Goal: Task Accomplishment & Management: Manage account settings

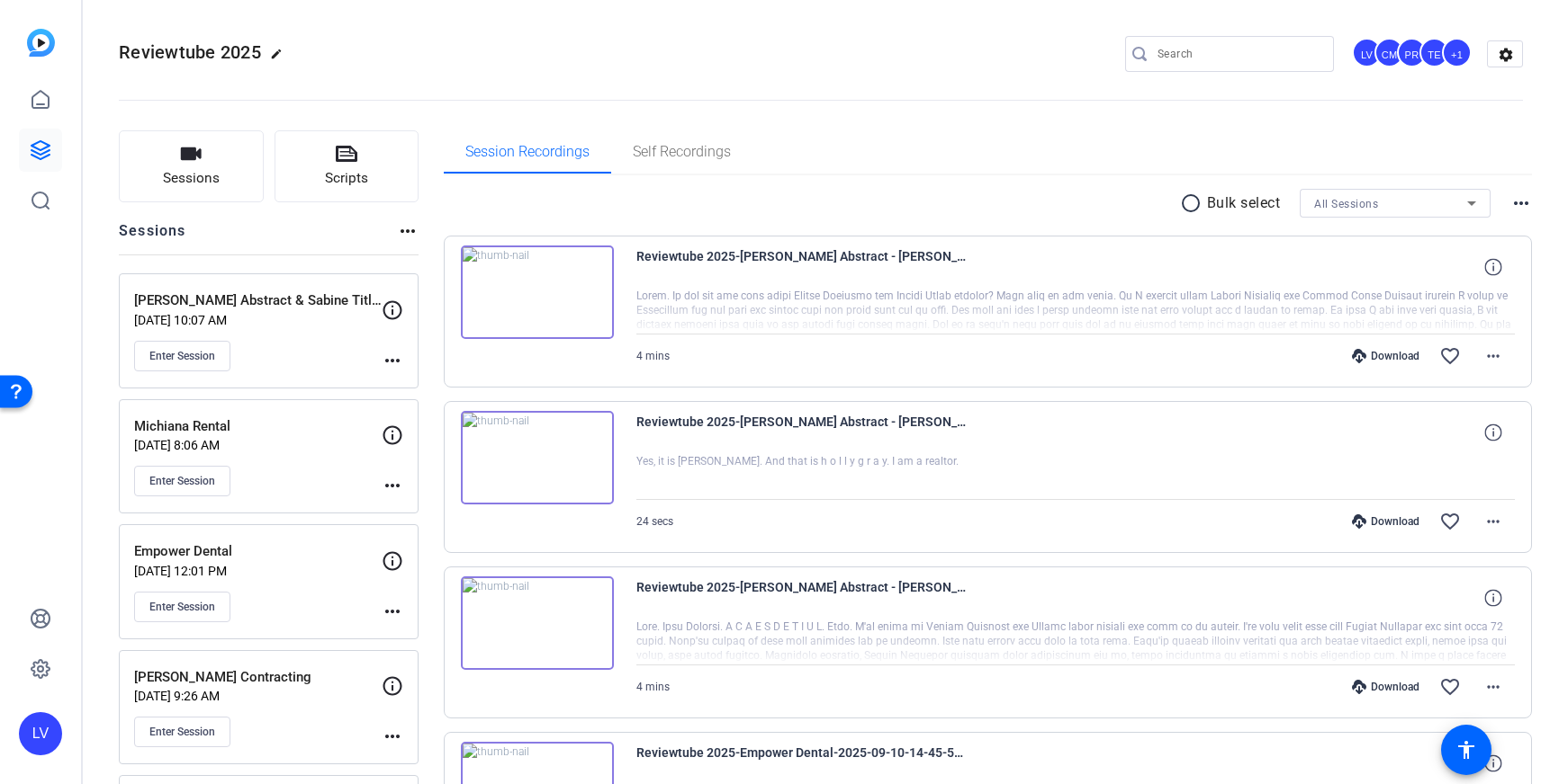
click at [1179, 51] on input "Search" at bounding box center [1238, 54] width 162 height 22
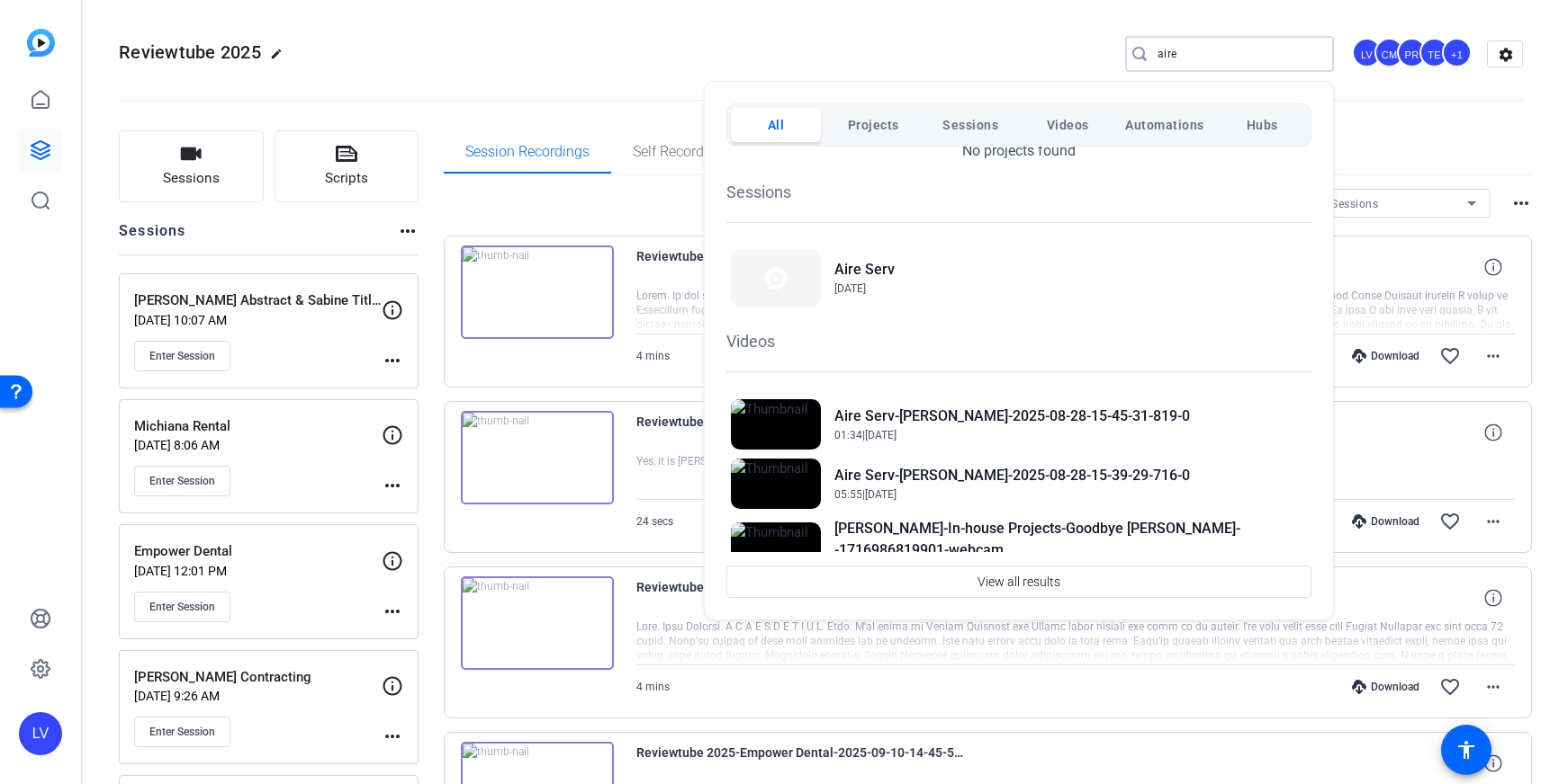
scroll to position [74, 0]
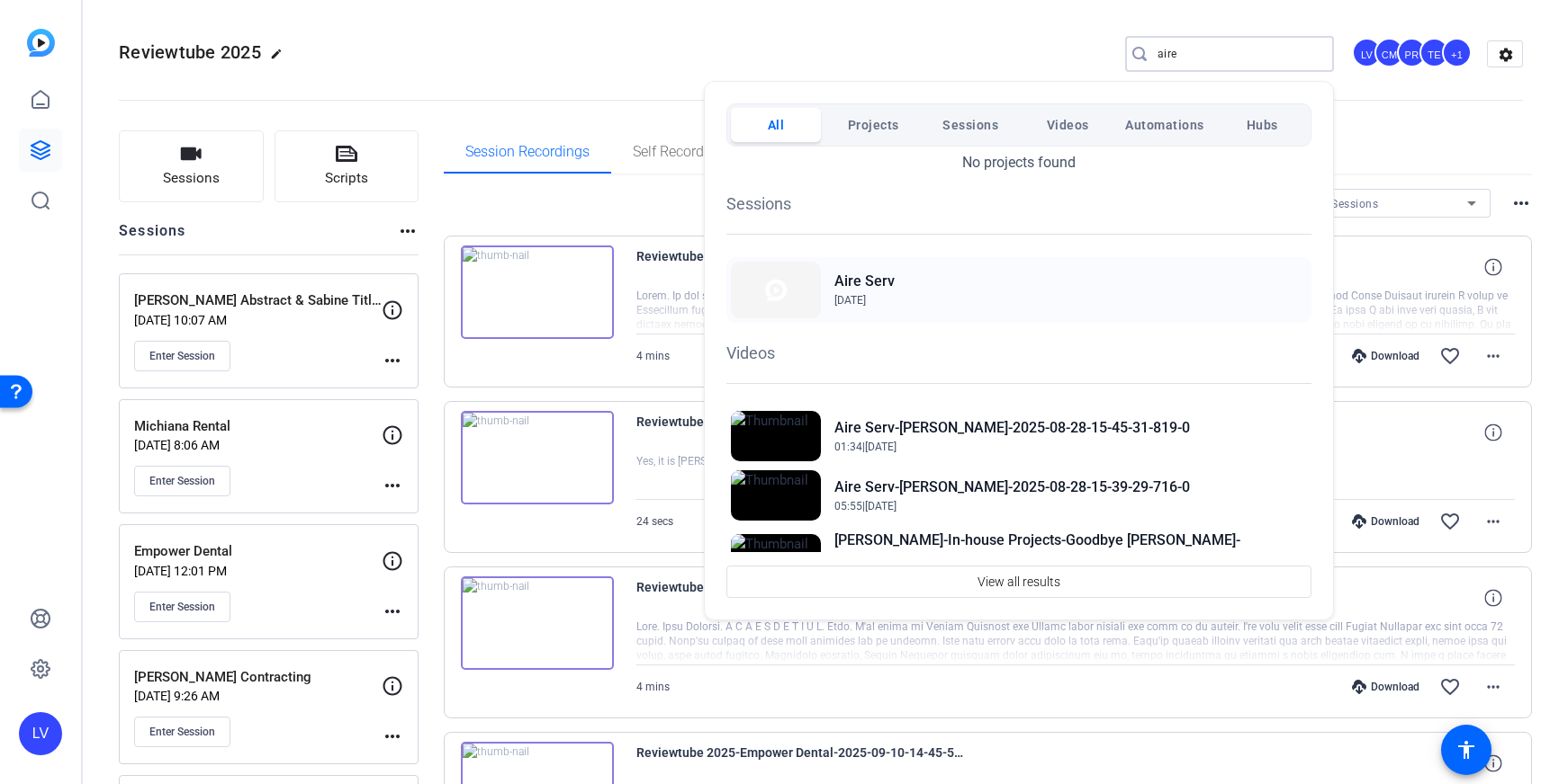
type input "aire"
click at [852, 283] on h2 "Aire Serv" at bounding box center [864, 282] width 60 height 22
click at [617, 68] on div at bounding box center [780, 392] width 1559 height 784
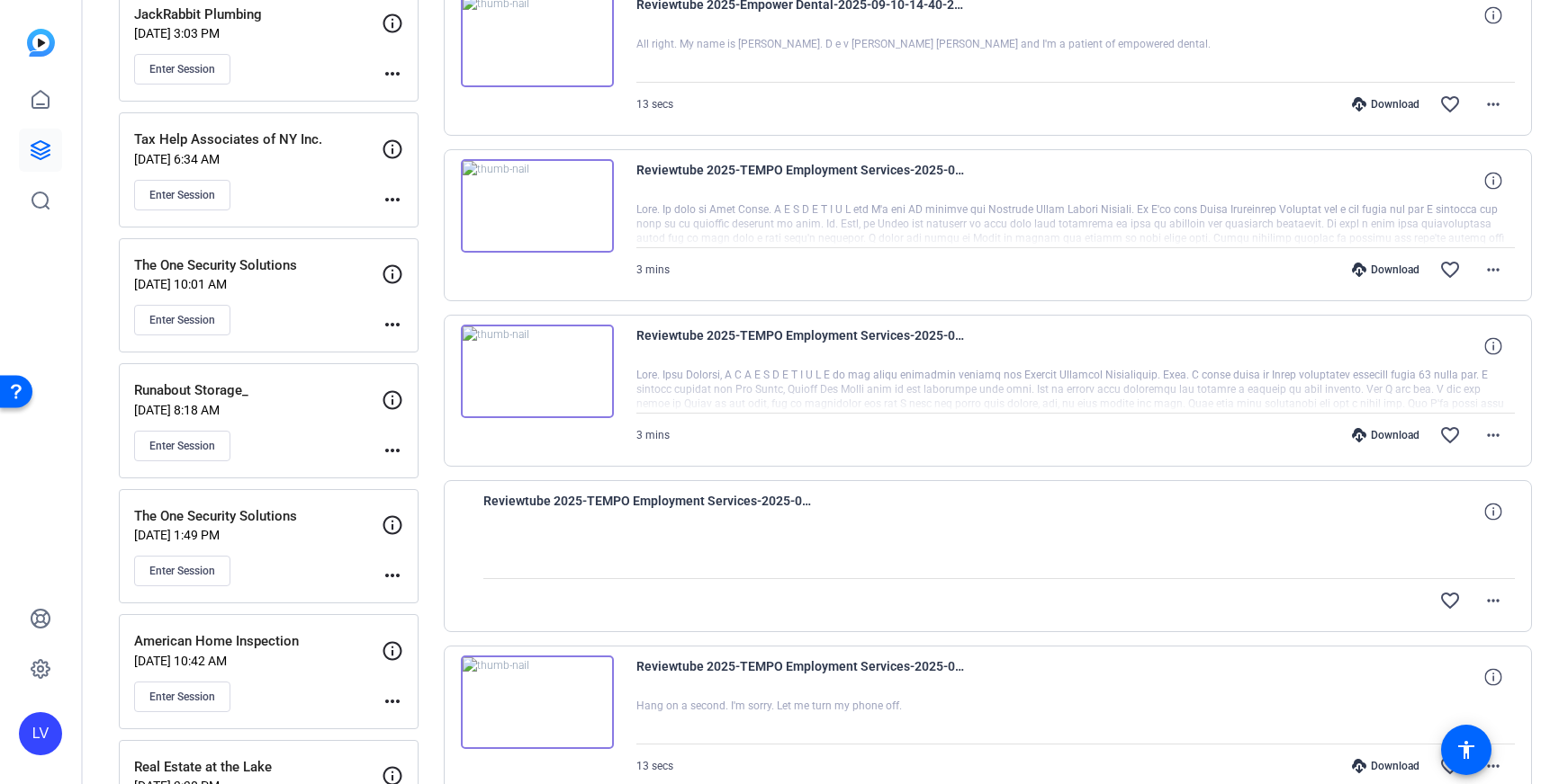
scroll to position [0, 0]
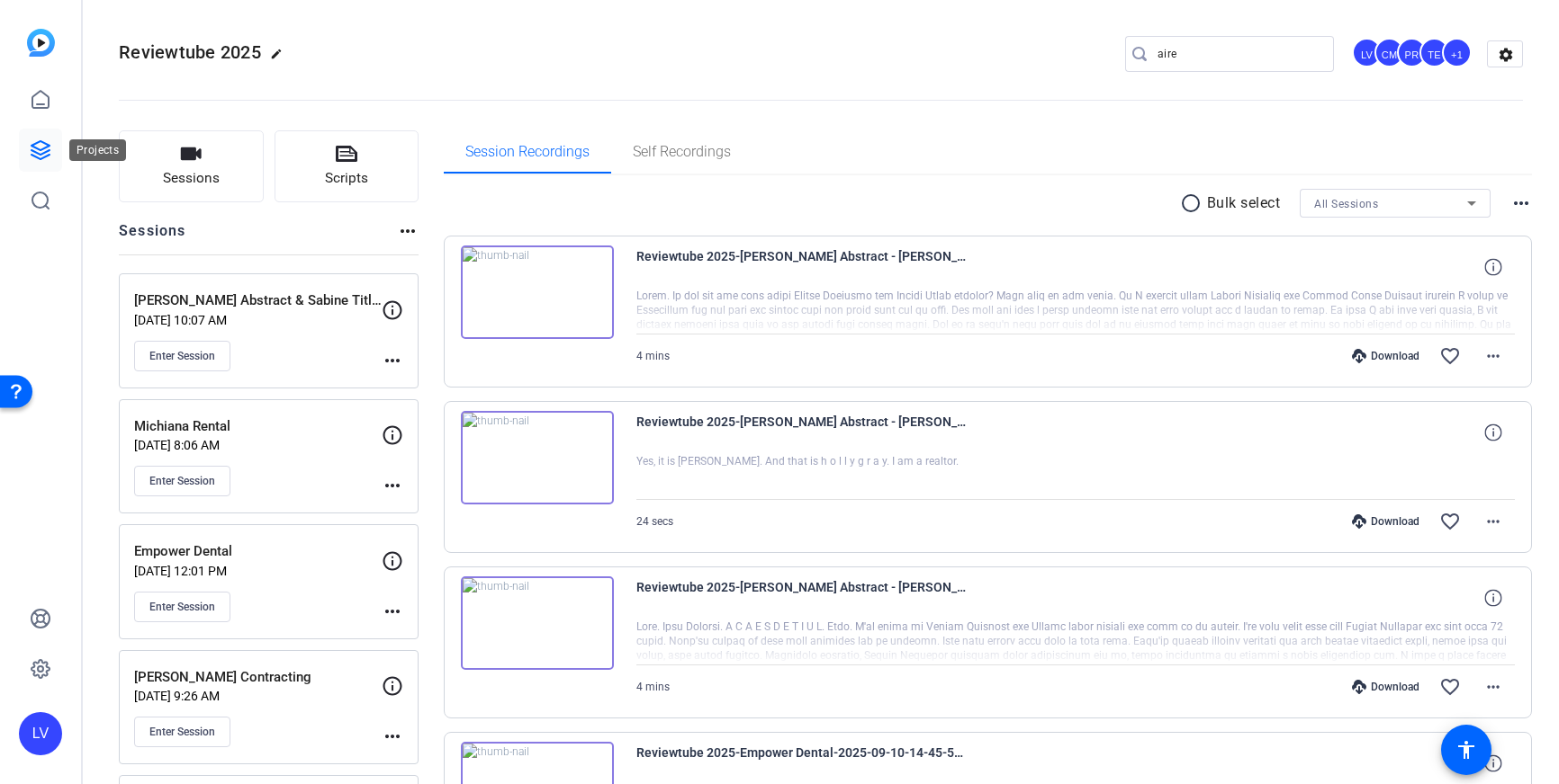
click at [49, 150] on icon at bounding box center [40, 150] width 18 height 18
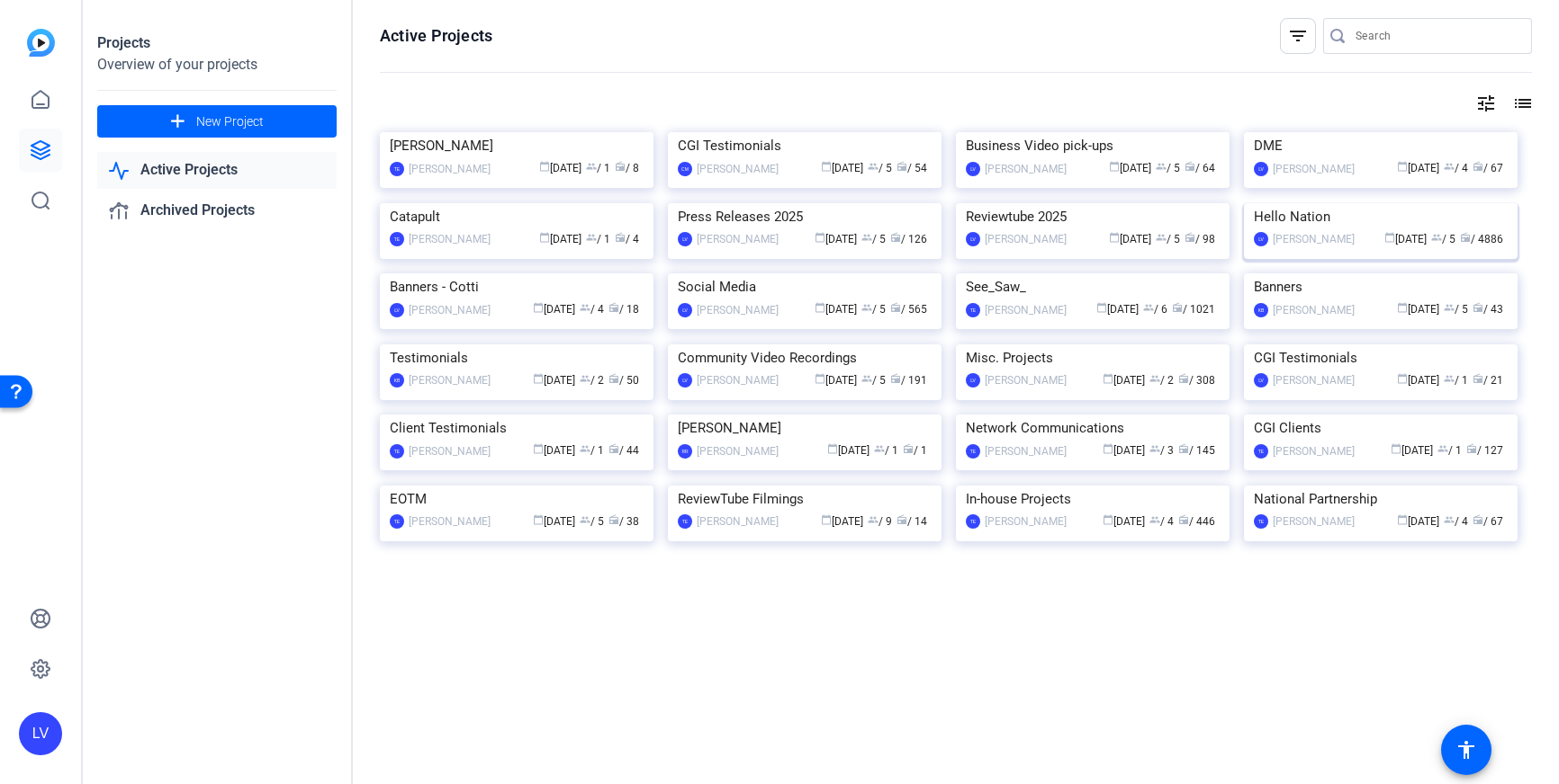
click at [1346, 203] on img at bounding box center [1380, 203] width 273 height 0
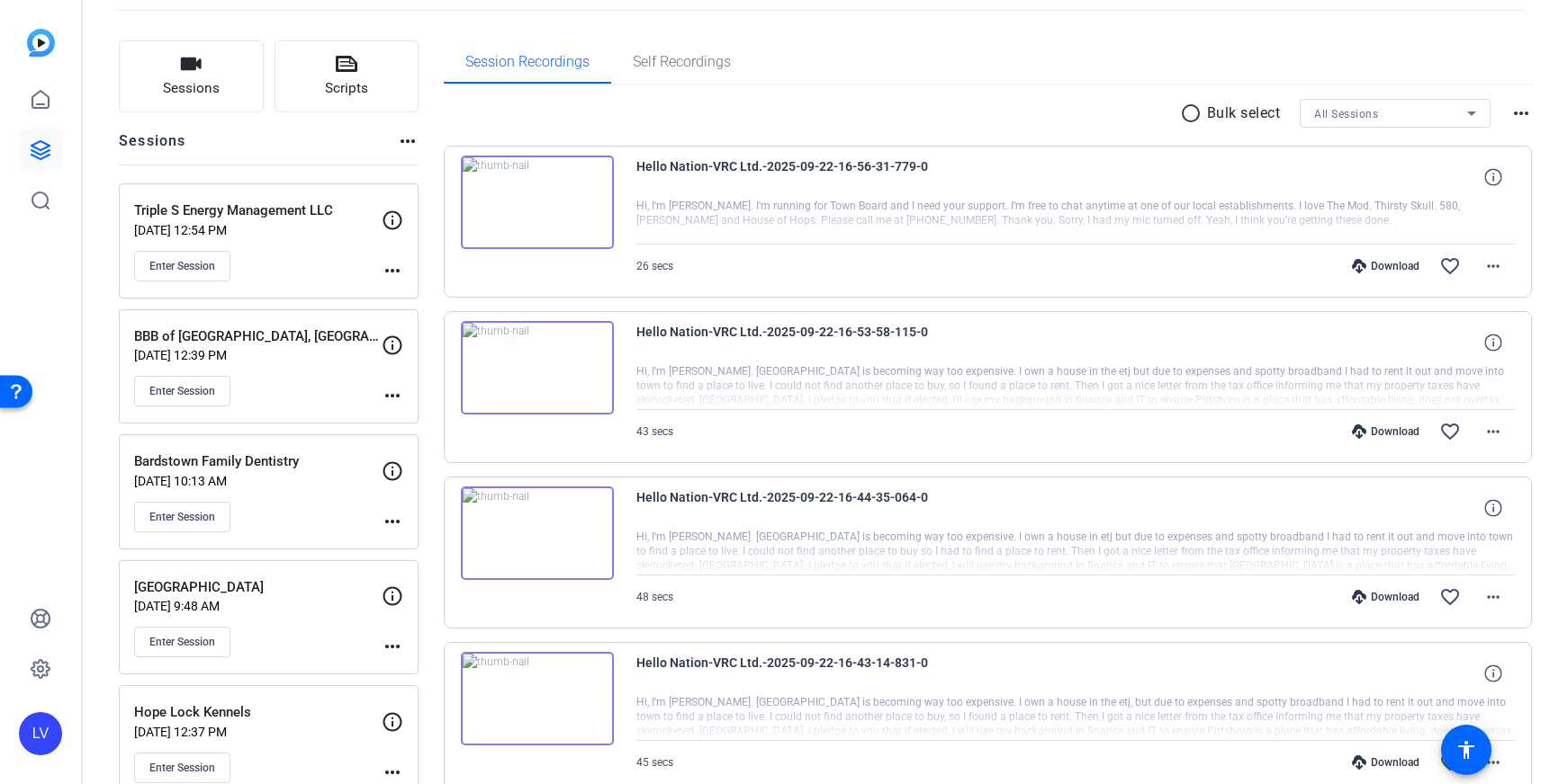
scroll to position [67, 0]
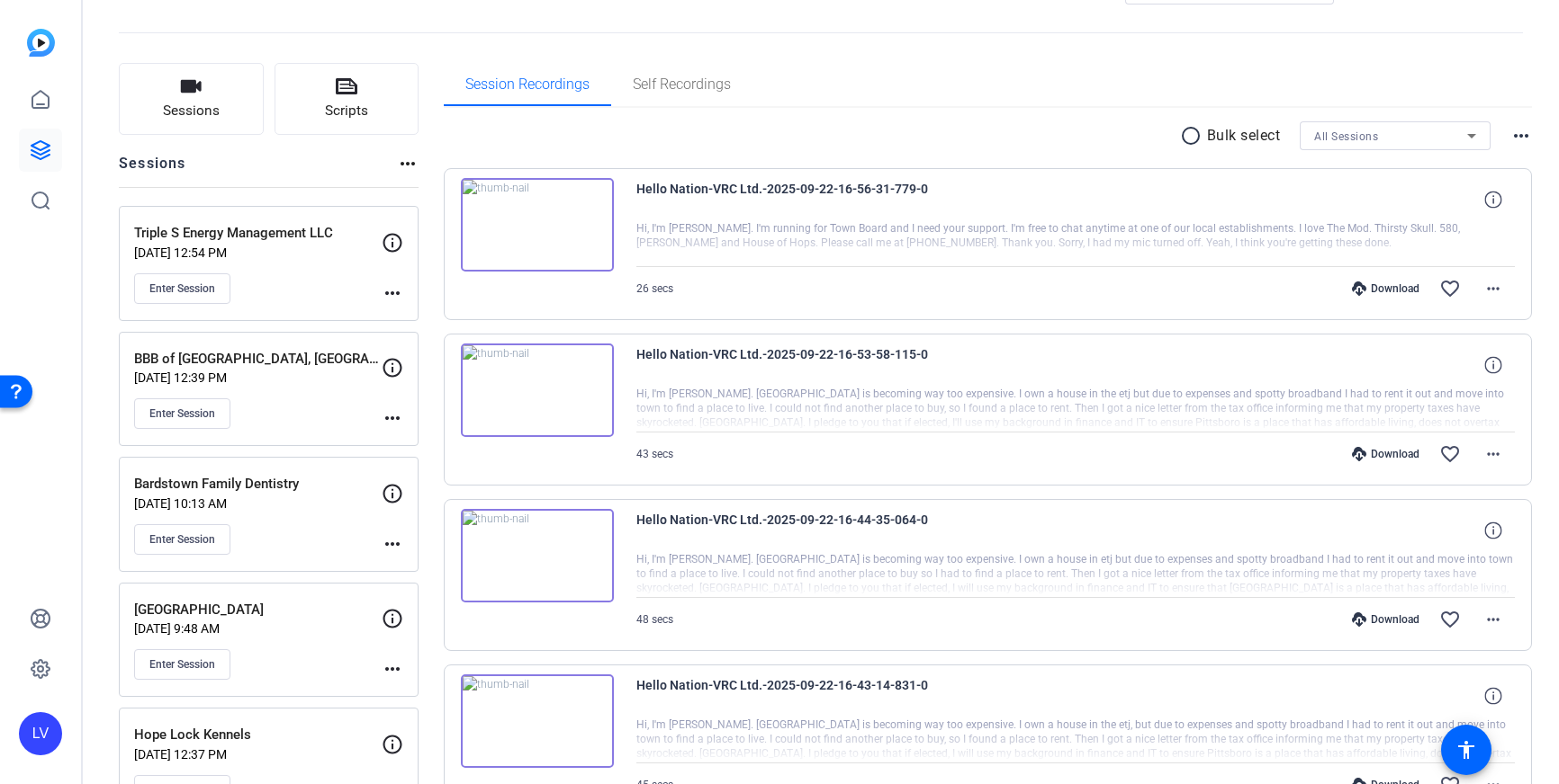
click at [819, 242] on div at bounding box center [1076, 243] width 879 height 45
click at [621, 239] on div "Hello Nation-VRC Ltd.-2025-09-22-16-56-31-779-0 Hi, I'm [PERSON_NAME]. I'm runn…" at bounding box center [989, 244] width 1089 height 152
click at [583, 231] on img at bounding box center [538, 225] width 153 height 94
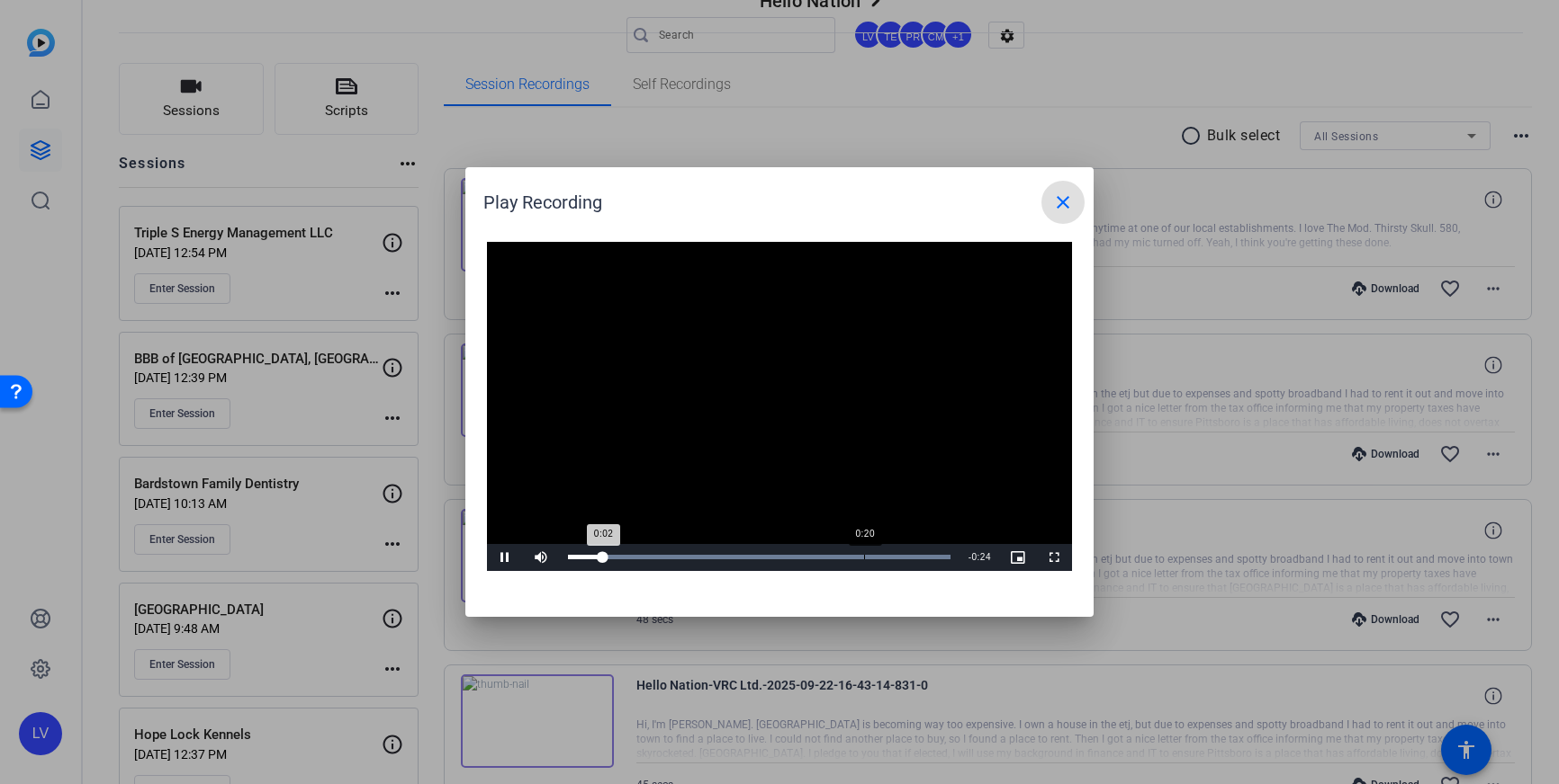
click at [862, 559] on div "Loaded : 100.00% 0:20 0:02" at bounding box center [758, 557] width 383 height 5
click at [1063, 202] on mat-icon "close" at bounding box center [1062, 202] width 22 height 22
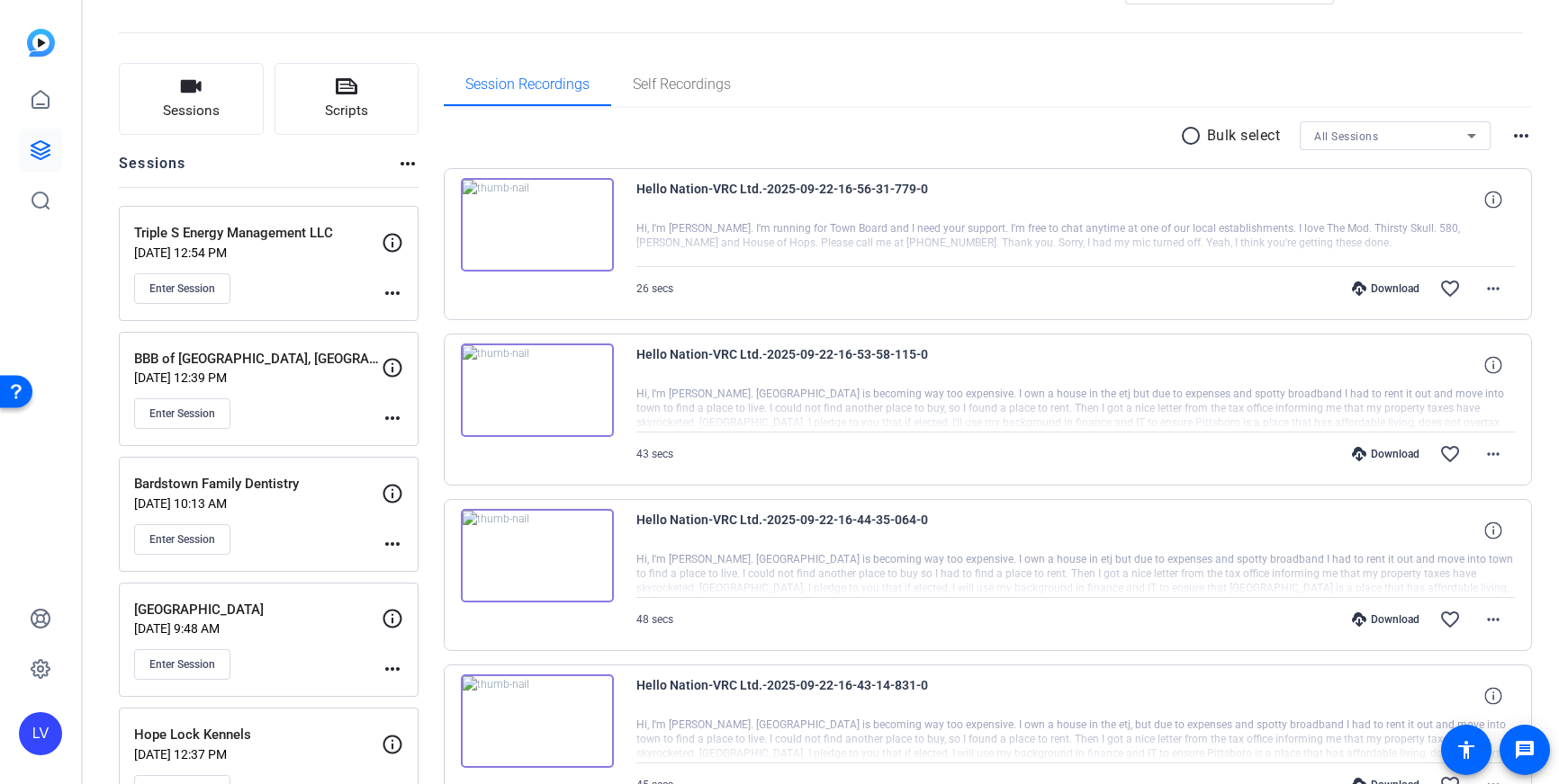
click at [1005, 66] on div "Session Recordings Self Recordings" at bounding box center [989, 84] width 1089 height 43
click at [168, 112] on span "Sessions" at bounding box center [191, 111] width 57 height 21
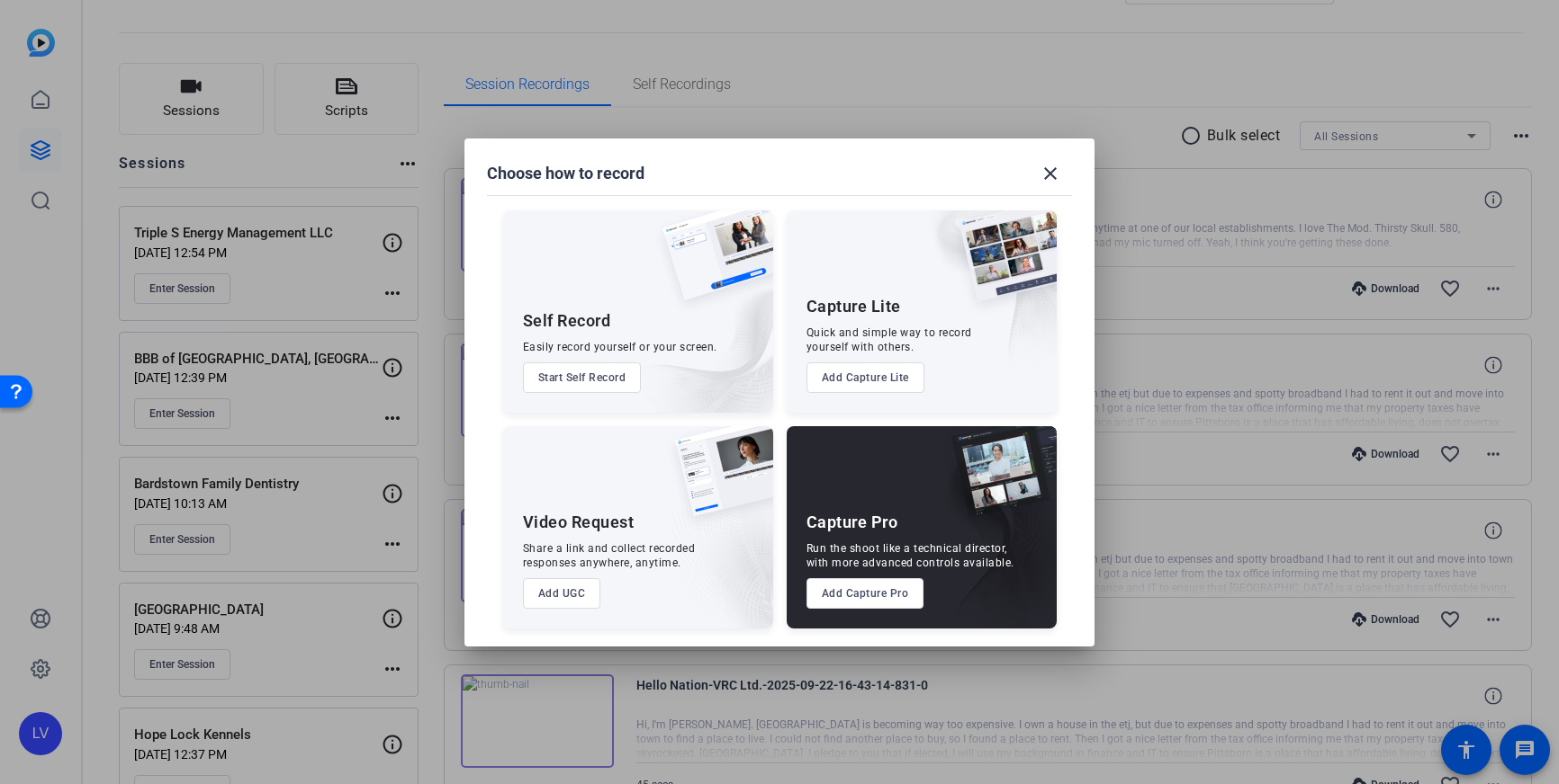
click at [858, 589] on button "Add Capture Pro" at bounding box center [865, 593] width 118 height 31
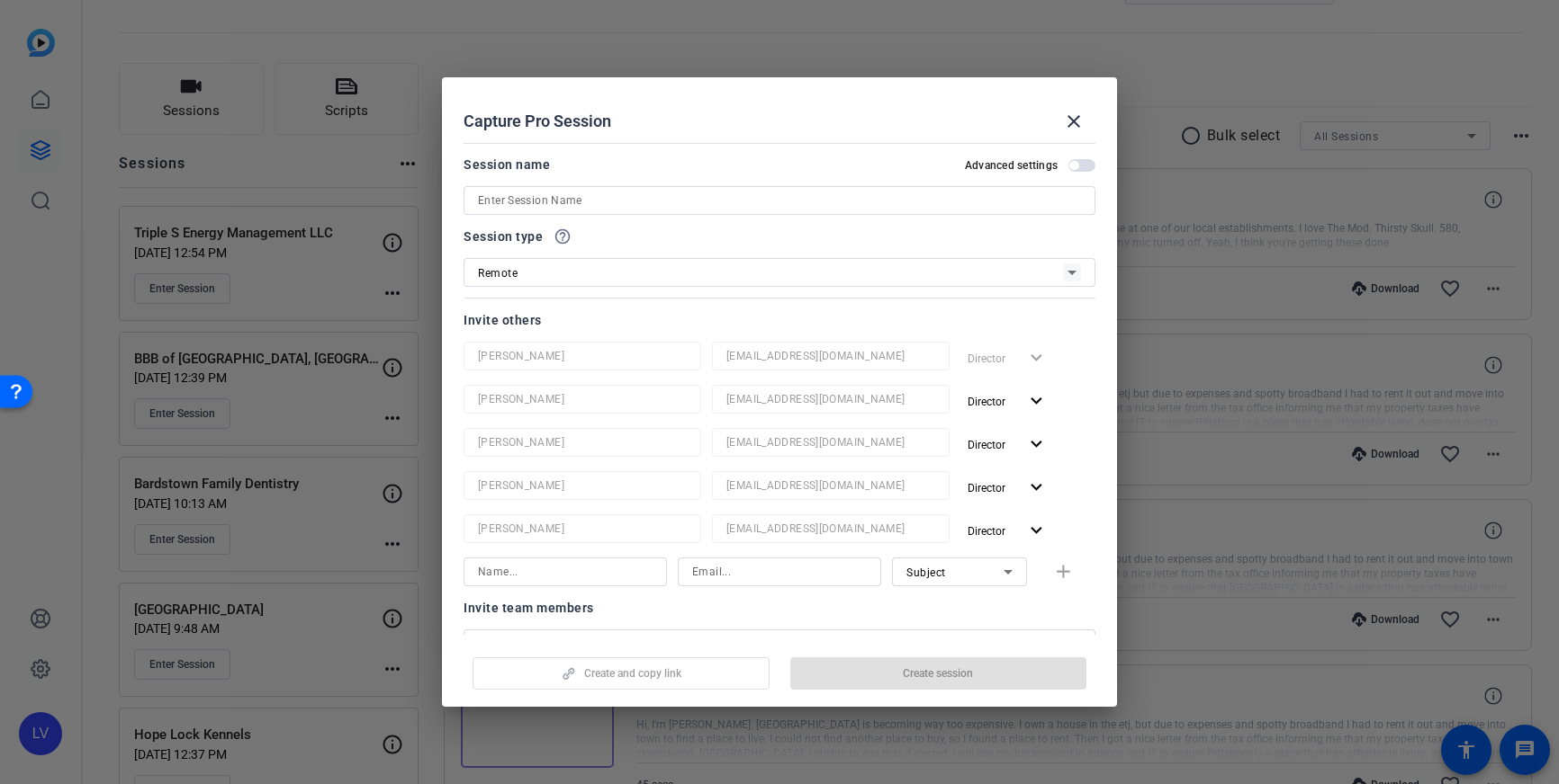
click at [607, 199] on input at bounding box center [779, 200] width 603 height 22
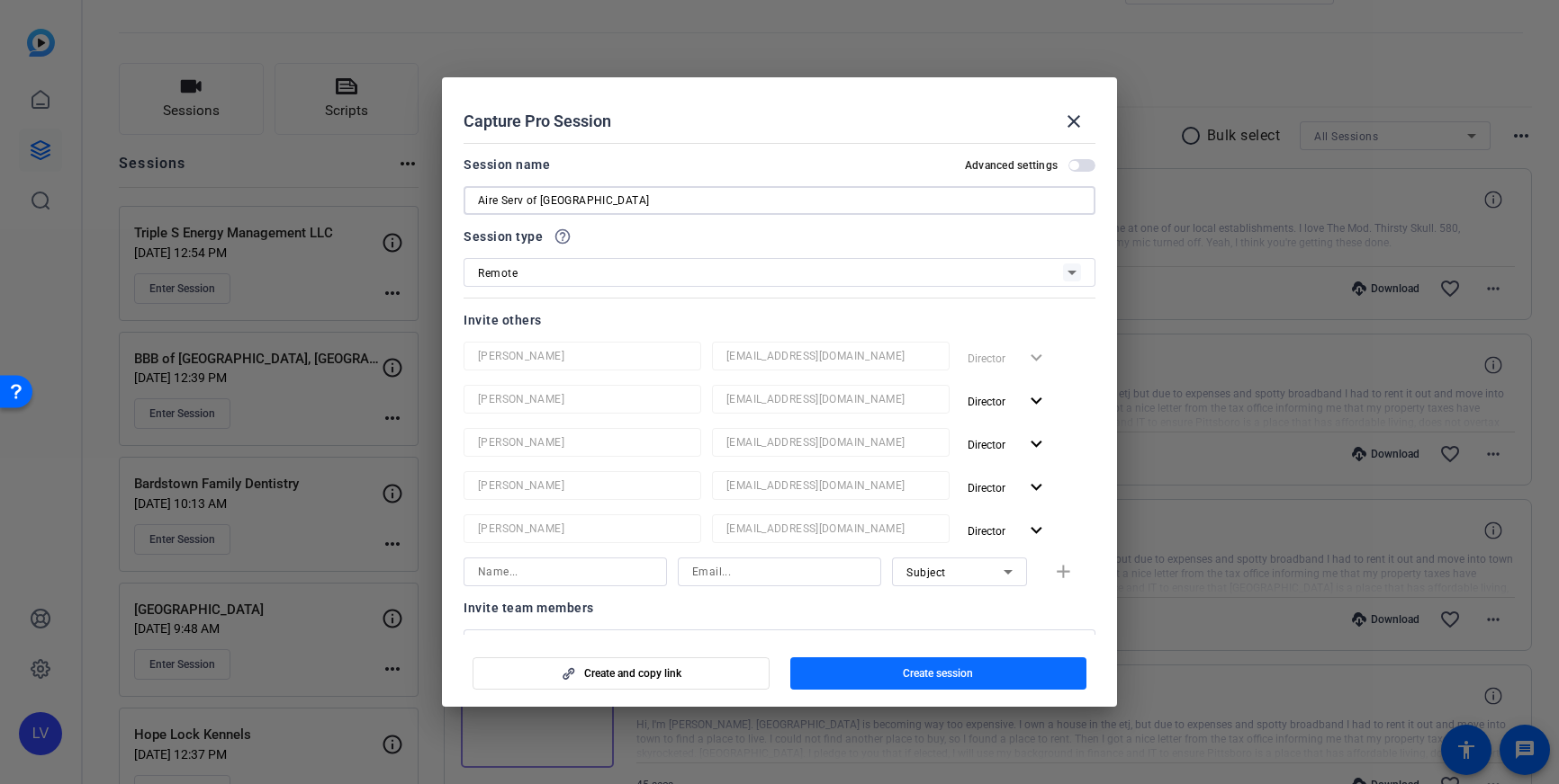
type input "Aire Serv of [GEOGRAPHIC_DATA]"
click at [925, 674] on span "Create session" at bounding box center [937, 673] width 70 height 14
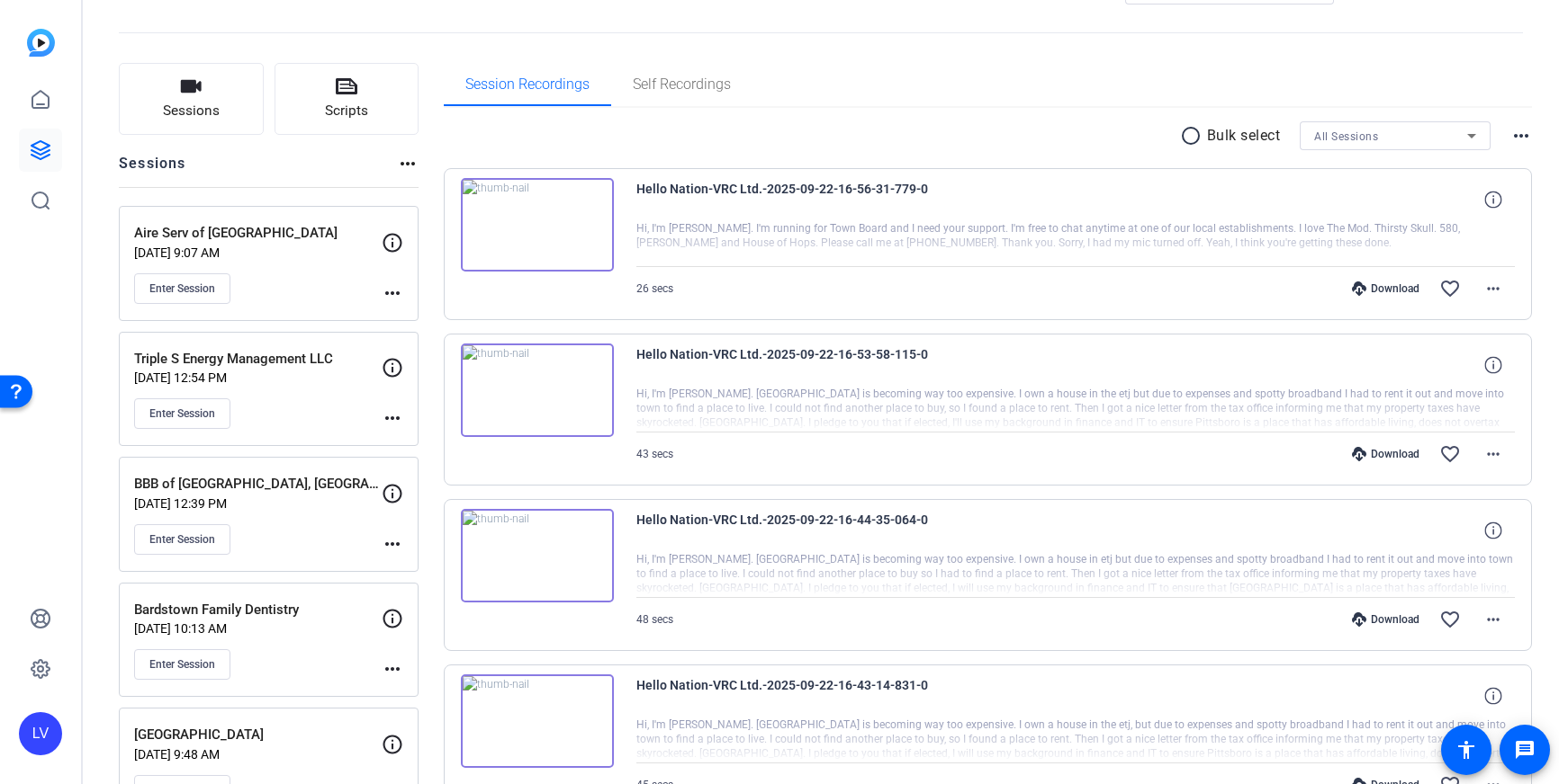
click at [381, 287] on div "Enter Session" at bounding box center [258, 288] width 247 height 31
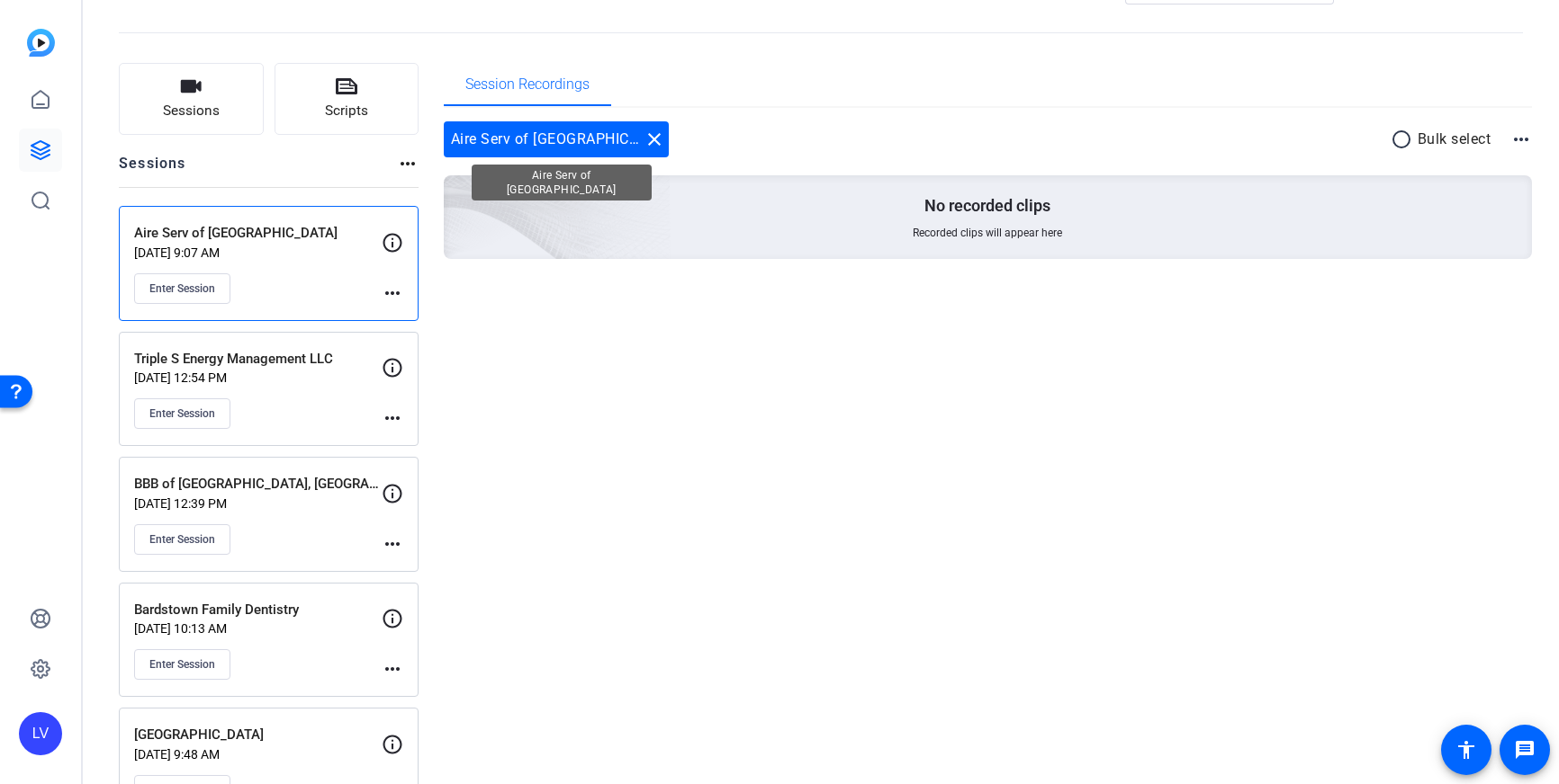
click at [643, 138] on mat-icon "close" at bounding box center [654, 139] width 22 height 22
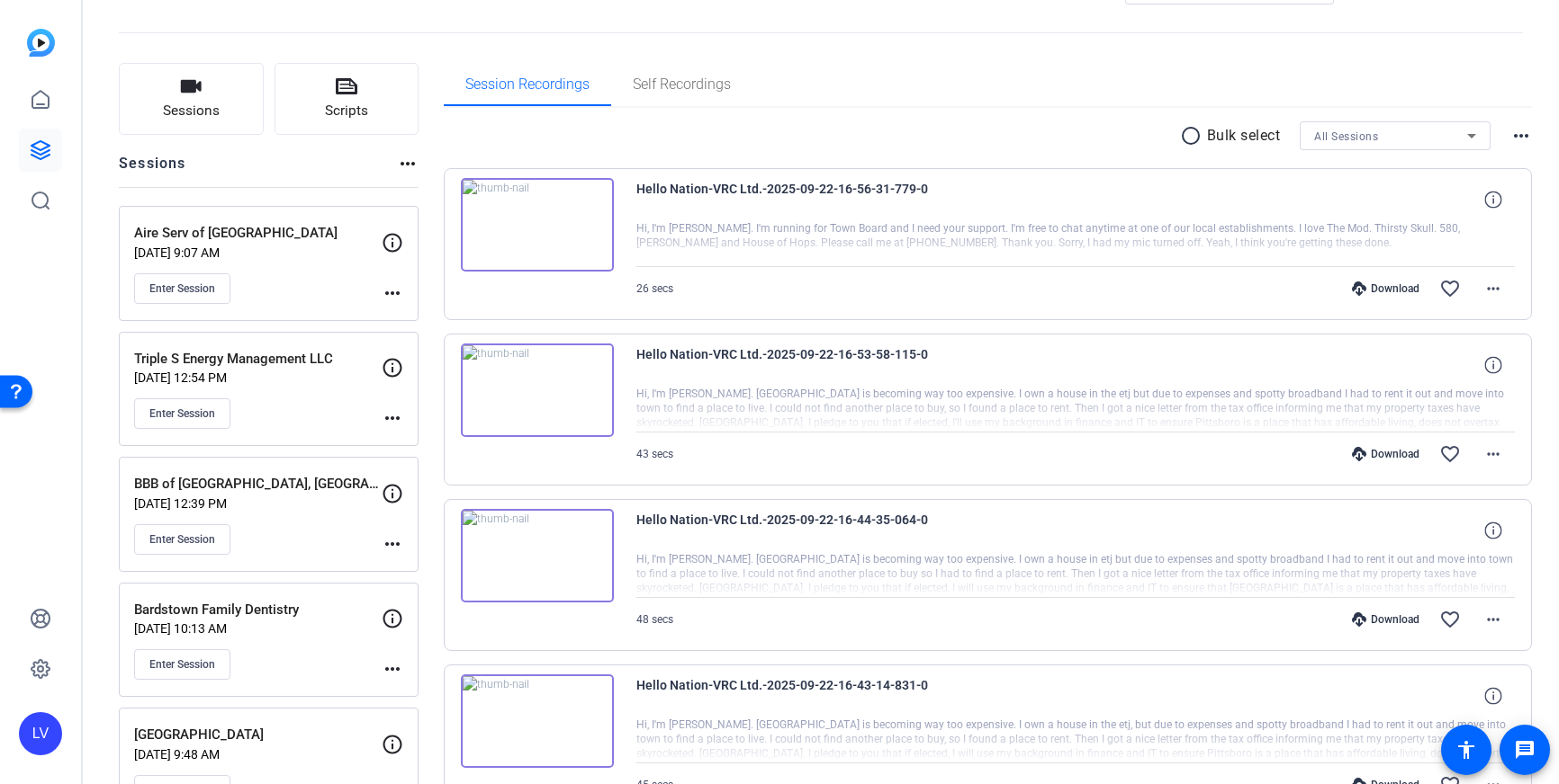
click at [403, 293] on div "Aire Serv of Rochester [DATE] 9:07 AM Enter Session more_horiz" at bounding box center [268, 264] width 300 height 115
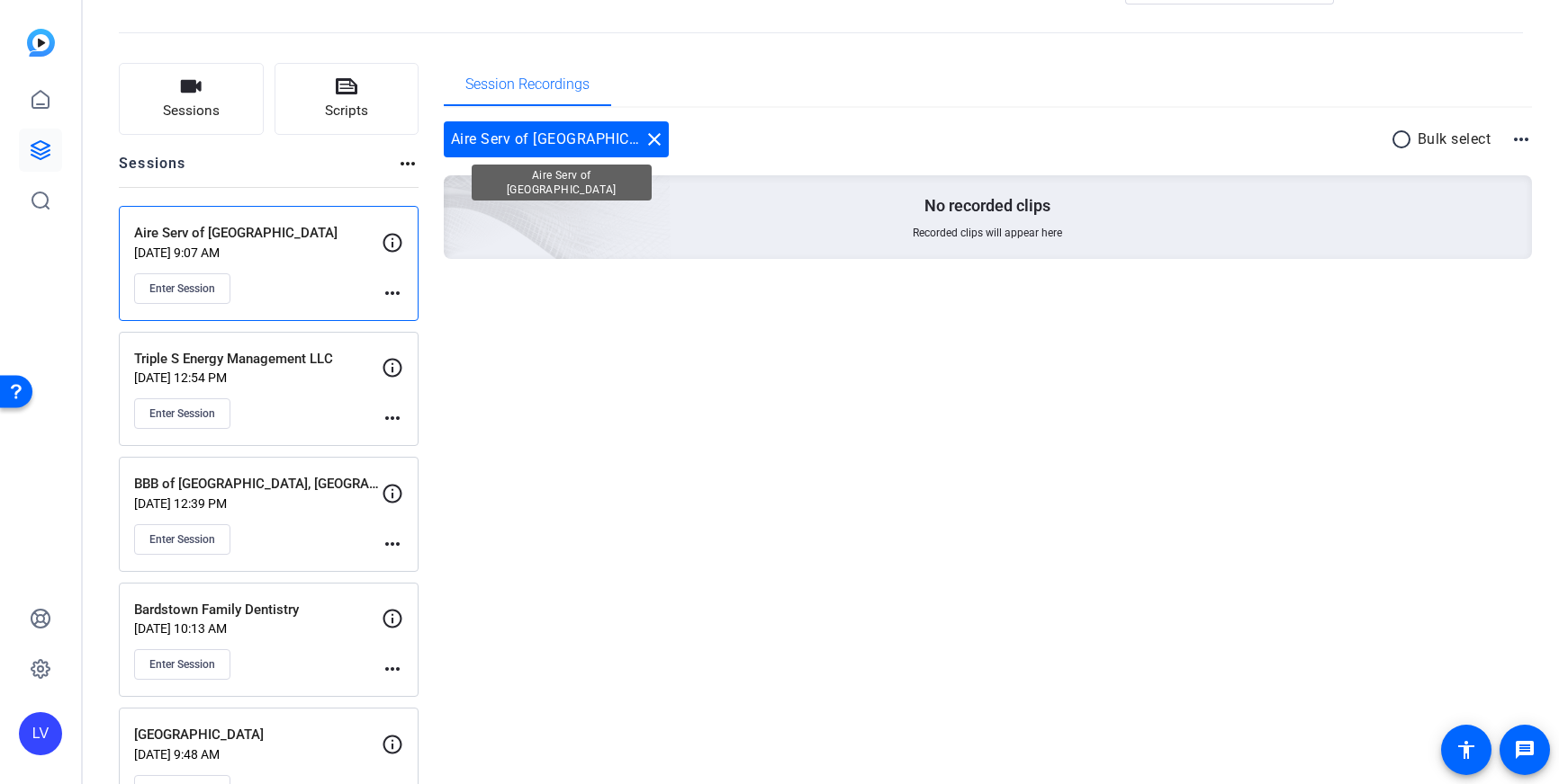
click at [643, 139] on mat-icon "close" at bounding box center [654, 139] width 22 height 22
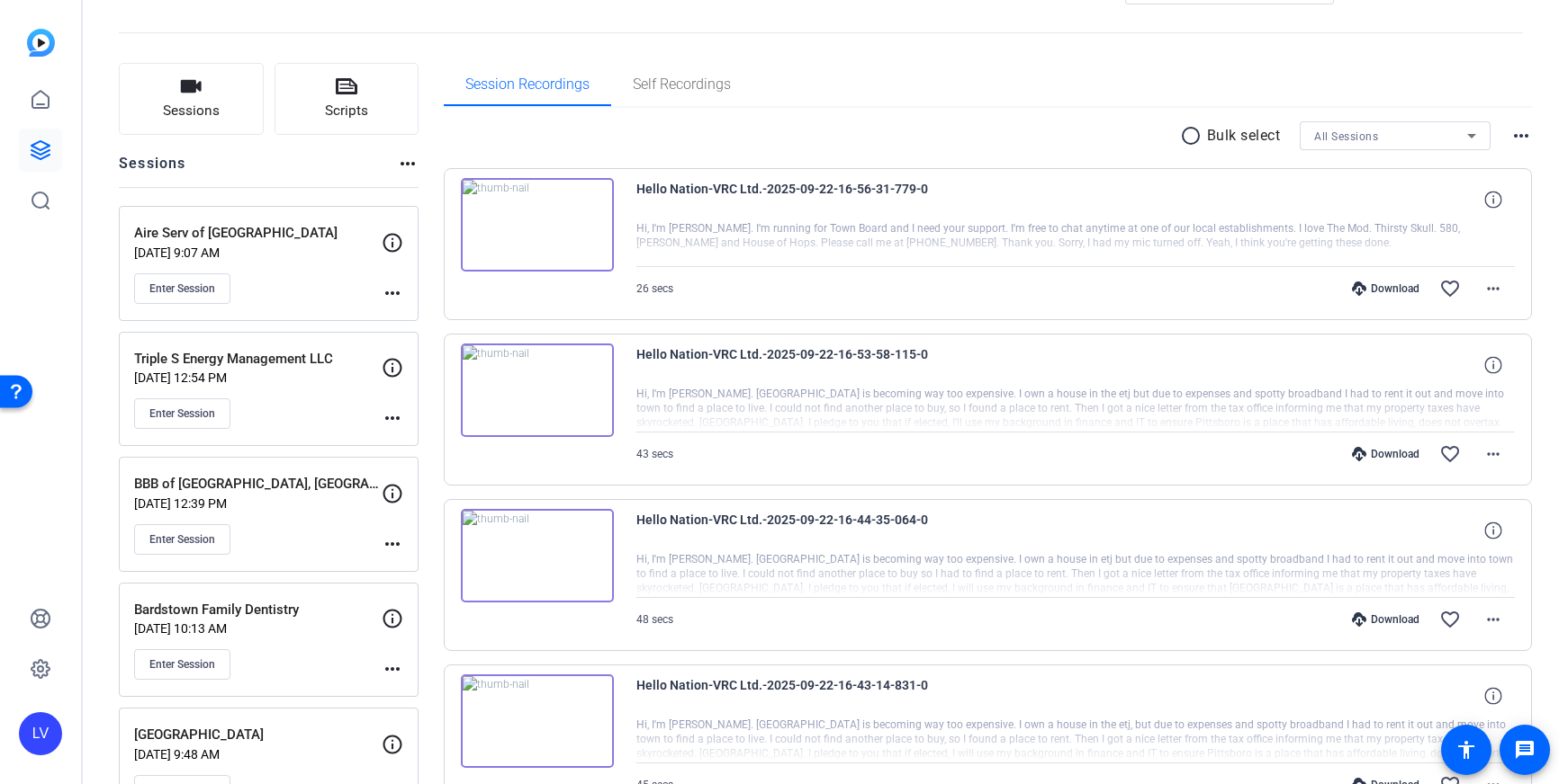
click at [393, 291] on mat-icon "more_horiz" at bounding box center [392, 293] width 22 height 22
click at [403, 313] on span "Edit Session" at bounding box center [436, 319] width 81 height 22
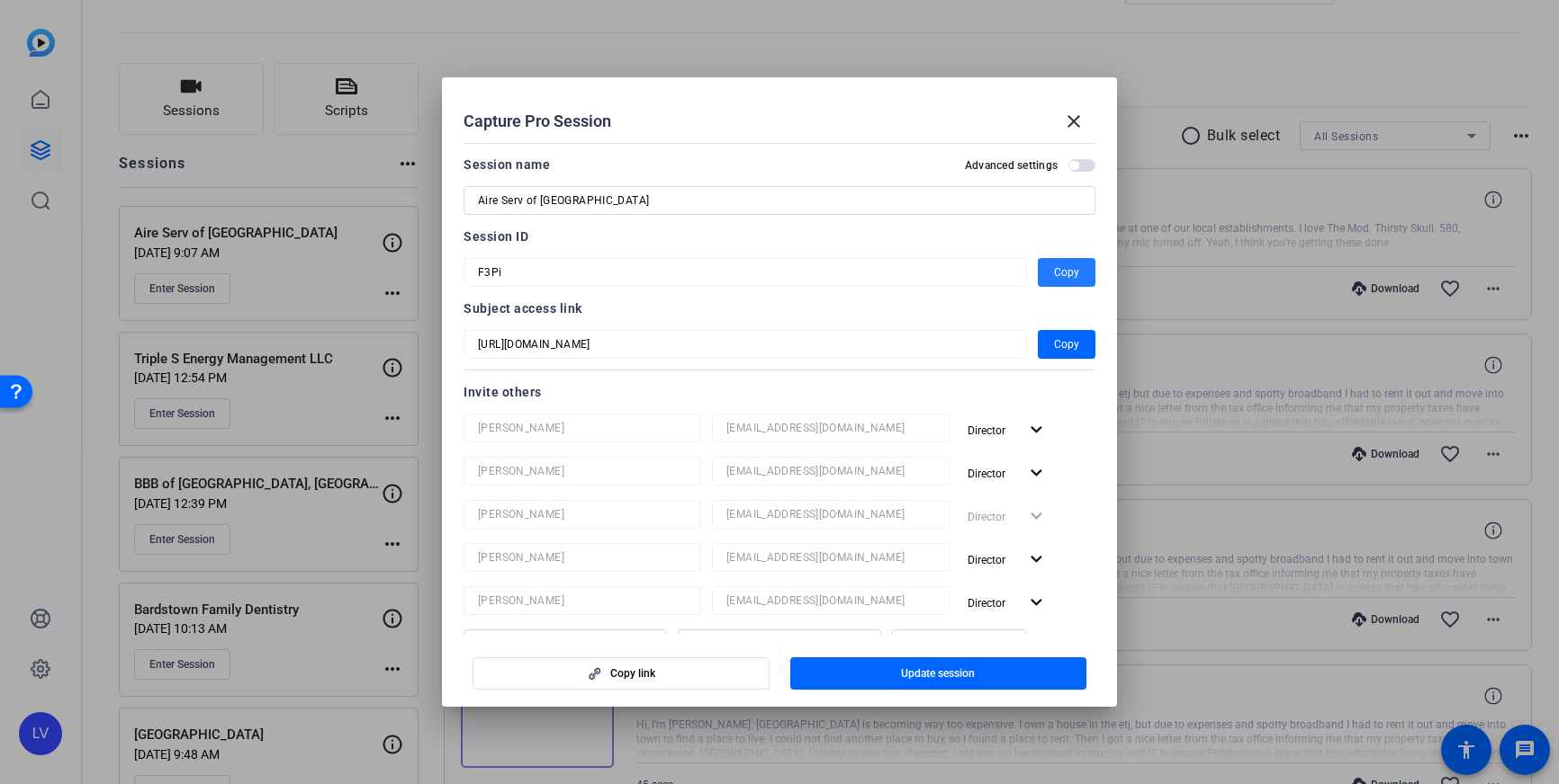
click at [1060, 278] on span "Copy" at bounding box center [1066, 272] width 25 height 22
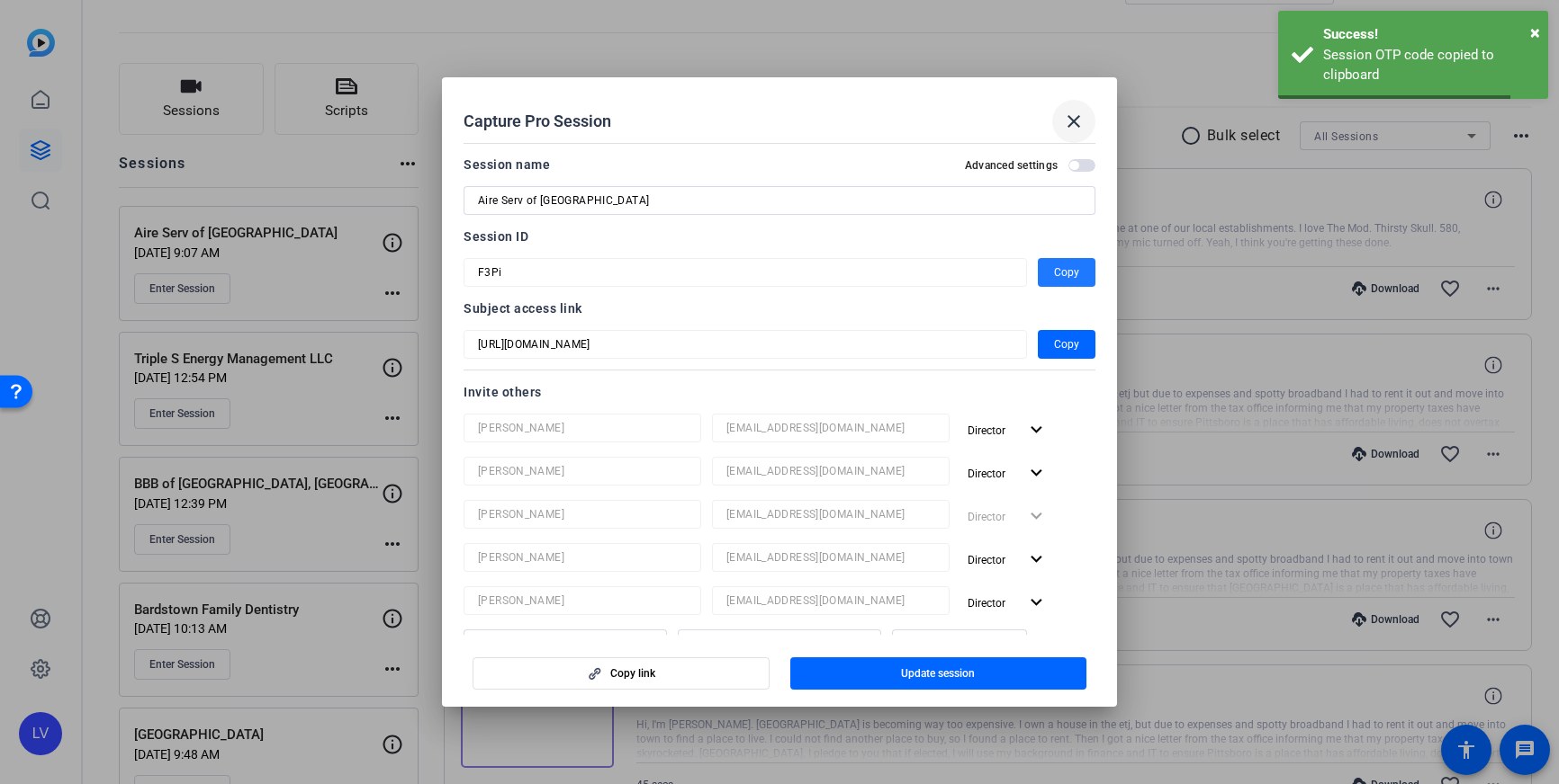
click at [1073, 125] on mat-icon "close" at bounding box center [1073, 121] width 22 height 22
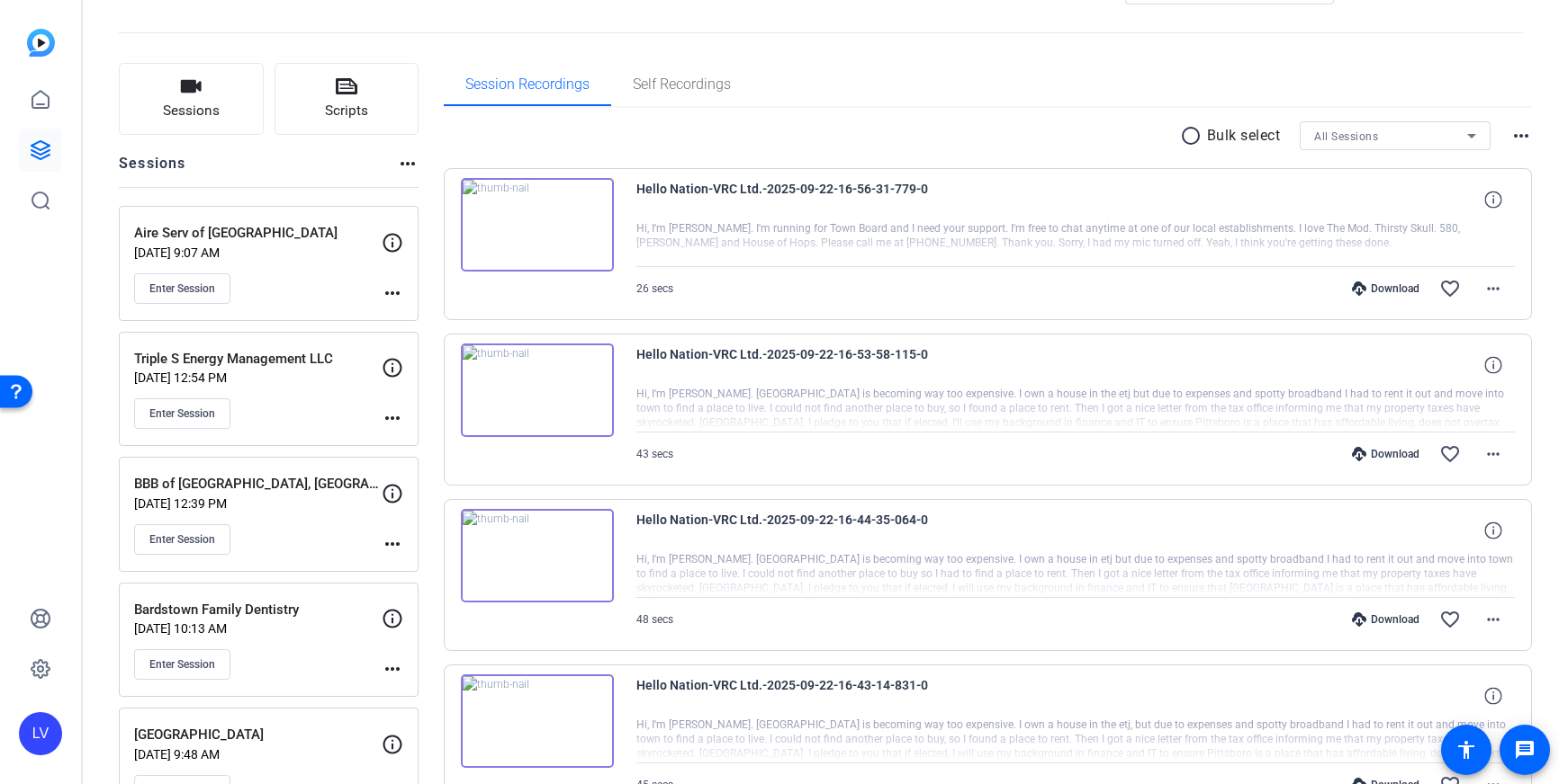
scroll to position [0, 0]
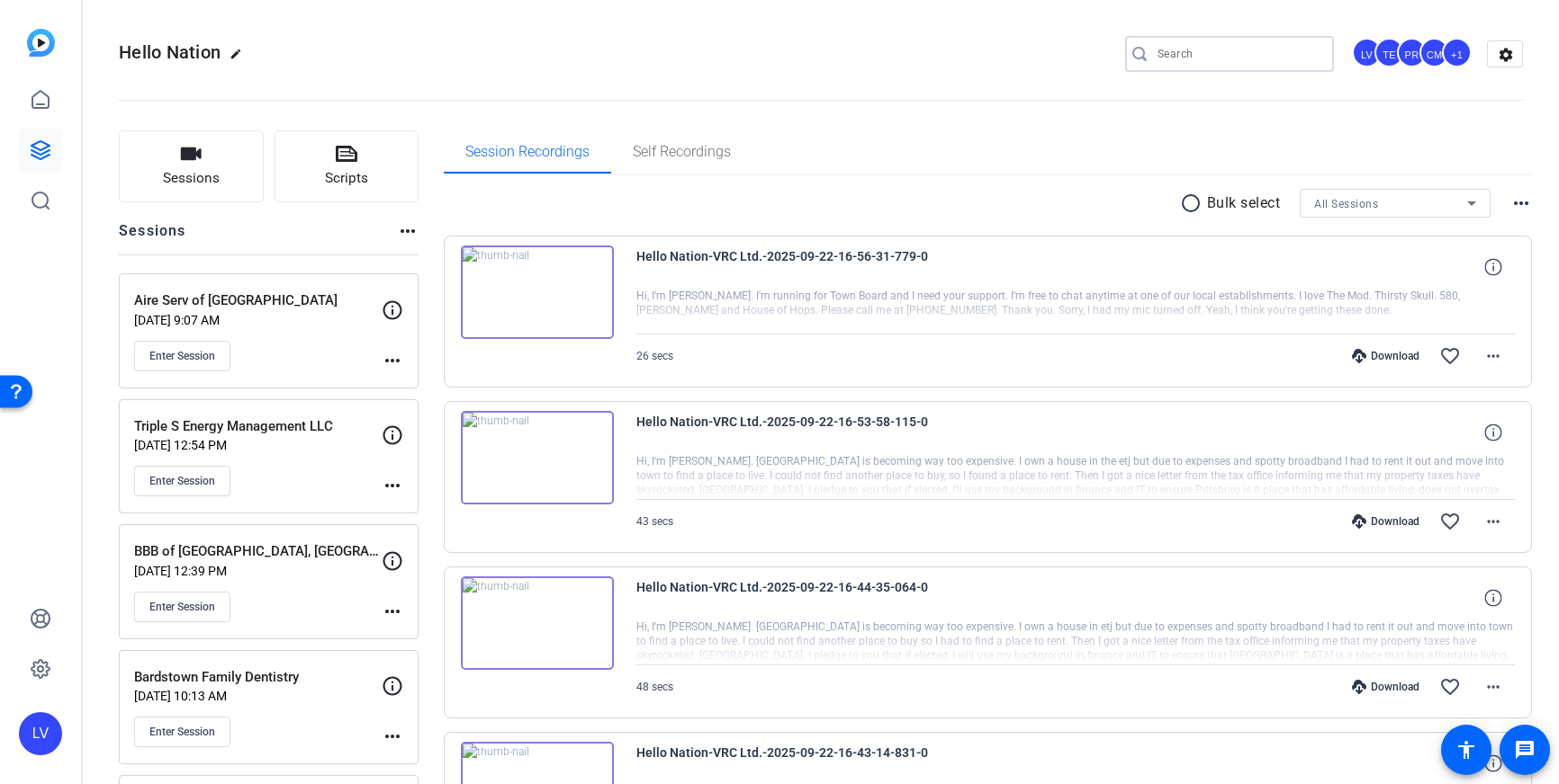
click at [1238, 63] on input "Search" at bounding box center [1238, 54] width 162 height 22
paste input "[PERSON_NAME] Home Improvement Company"
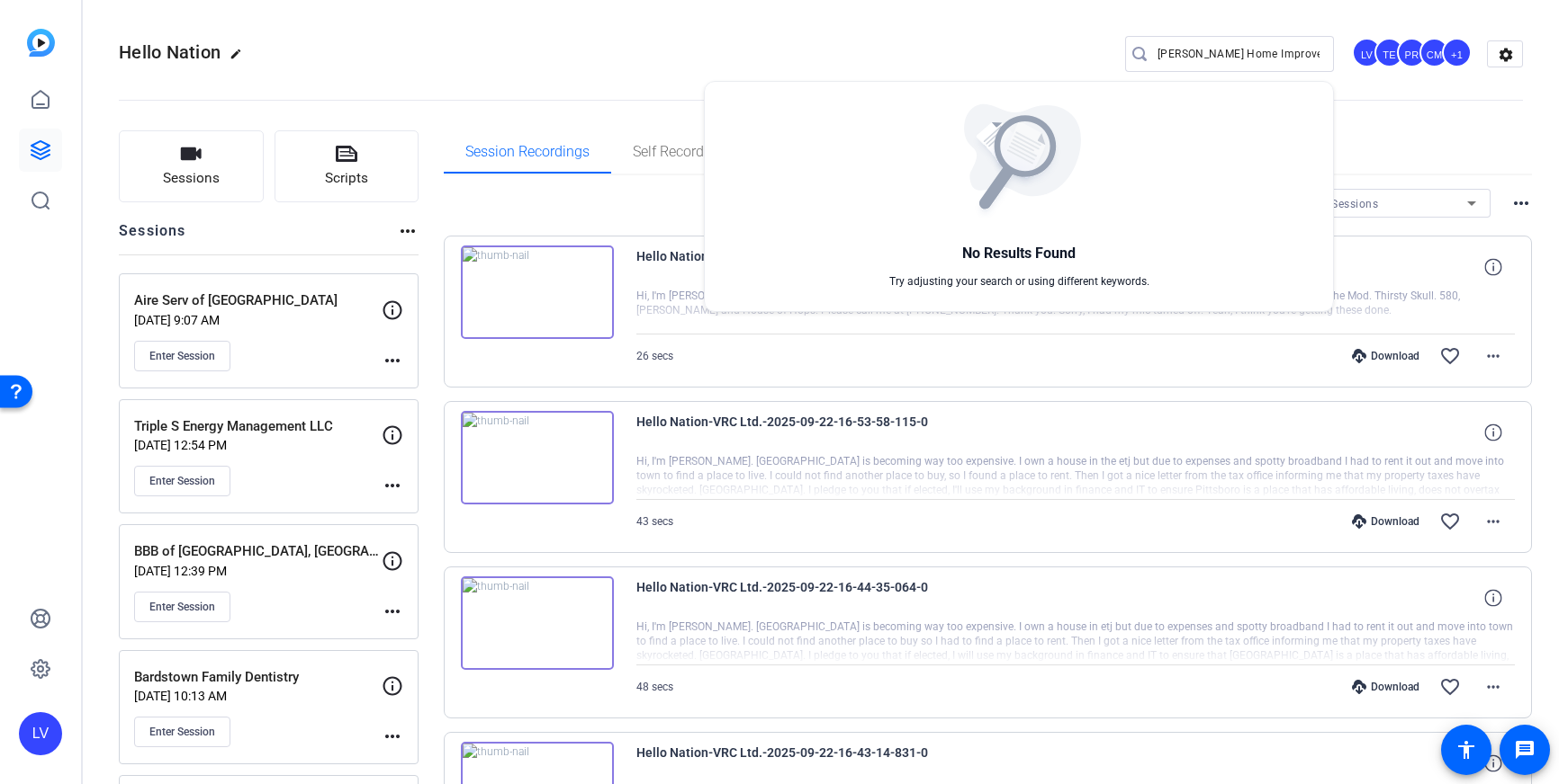
drag, startPoint x: 1322, startPoint y: 51, endPoint x: 1237, endPoint y: 57, distance: 85.2
click at [1237, 57] on div at bounding box center [780, 392] width 1559 height 784
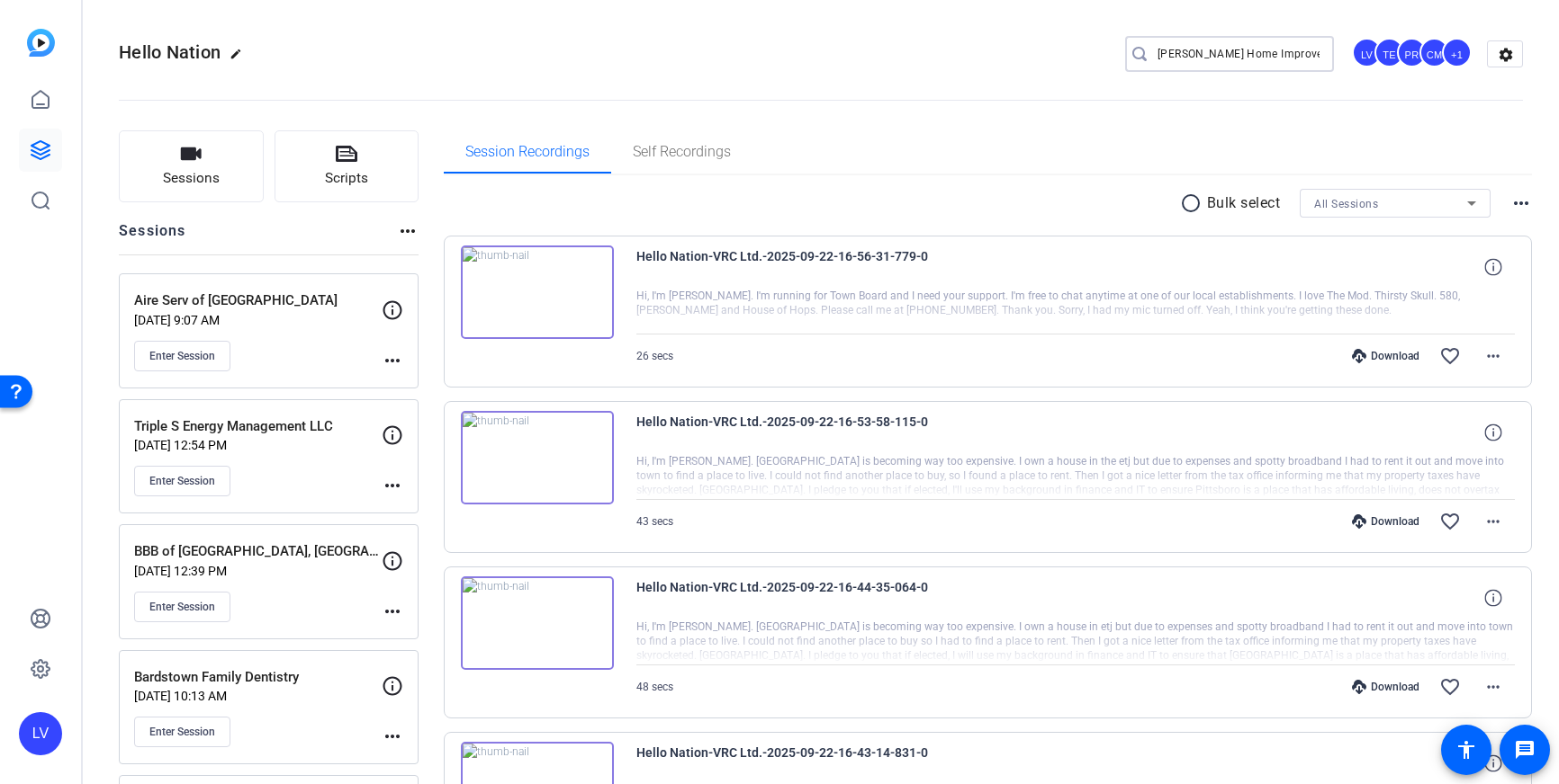
scroll to position [0, 29]
drag, startPoint x: 1229, startPoint y: 53, endPoint x: 1354, endPoint y: 49, distance: 125.1
click at [1354, 49] on div "[PERSON_NAME] Home Improvement Company LV TE PR CM +1 settings" at bounding box center [1323, 55] width 398 height 36
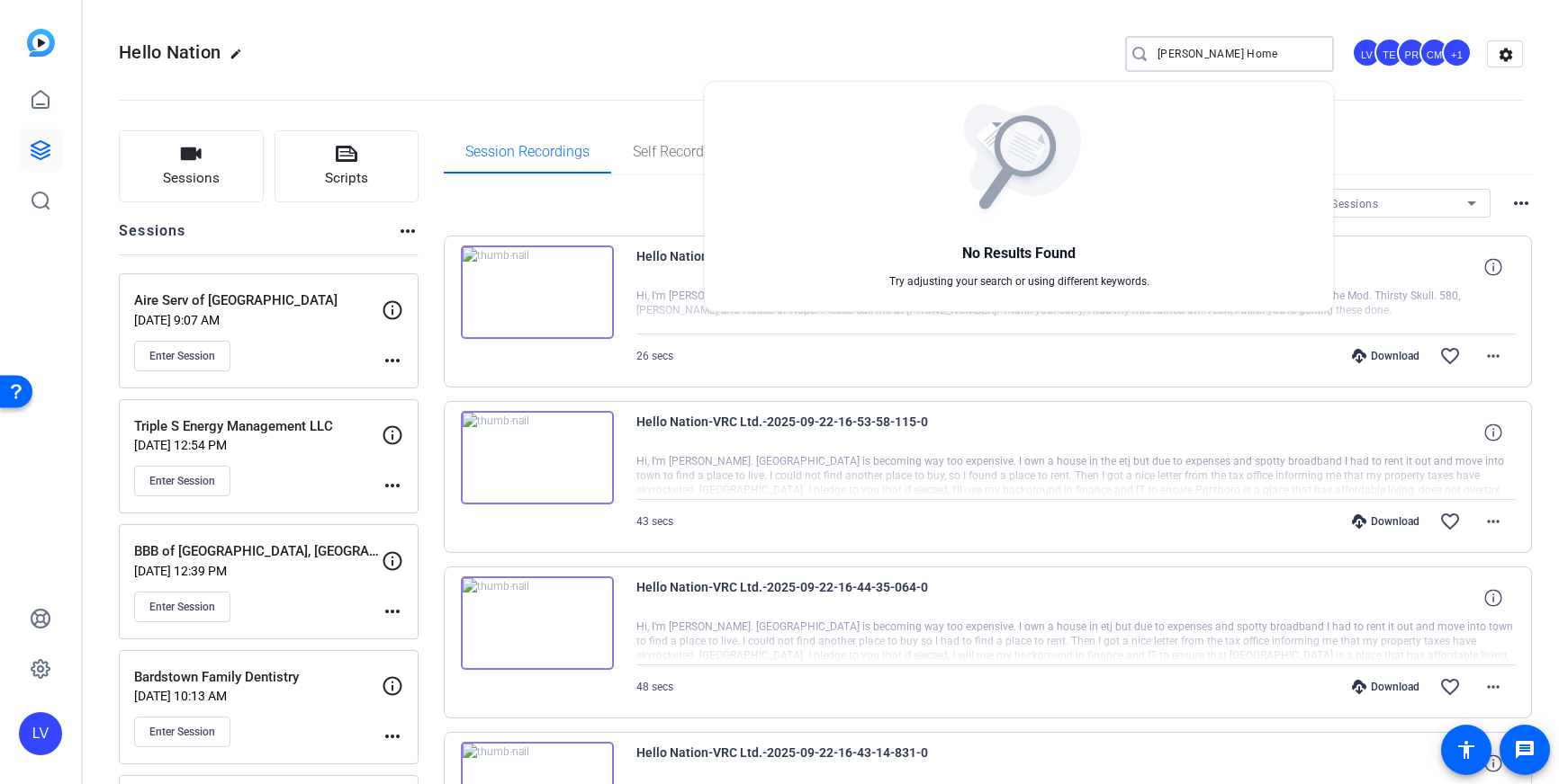
type input "[PERSON_NAME] Home"
drag, startPoint x: 1245, startPoint y: 56, endPoint x: 1150, endPoint y: 56, distance: 95.0
click at [1150, 56] on div at bounding box center [780, 392] width 1559 height 784
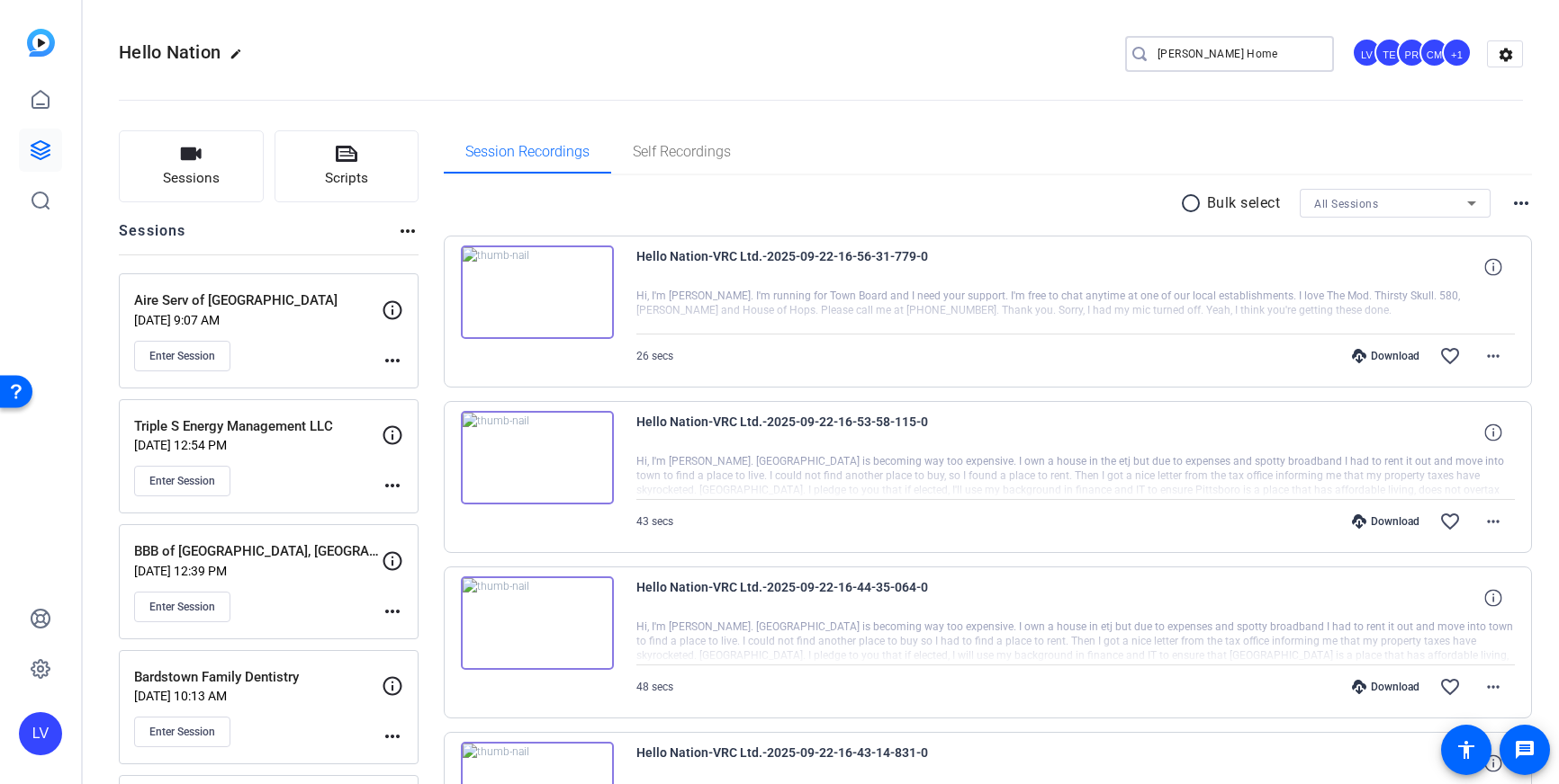
drag, startPoint x: 1229, startPoint y: 51, endPoint x: 1091, endPoint y: 48, distance: 138.0
click at [1091, 48] on div "Hello Nation edit [PERSON_NAME] Home LV TE PR CM +1 settings" at bounding box center [821, 54] width 1404 height 27
click at [212, 177] on span "Sessions" at bounding box center [191, 179] width 57 height 21
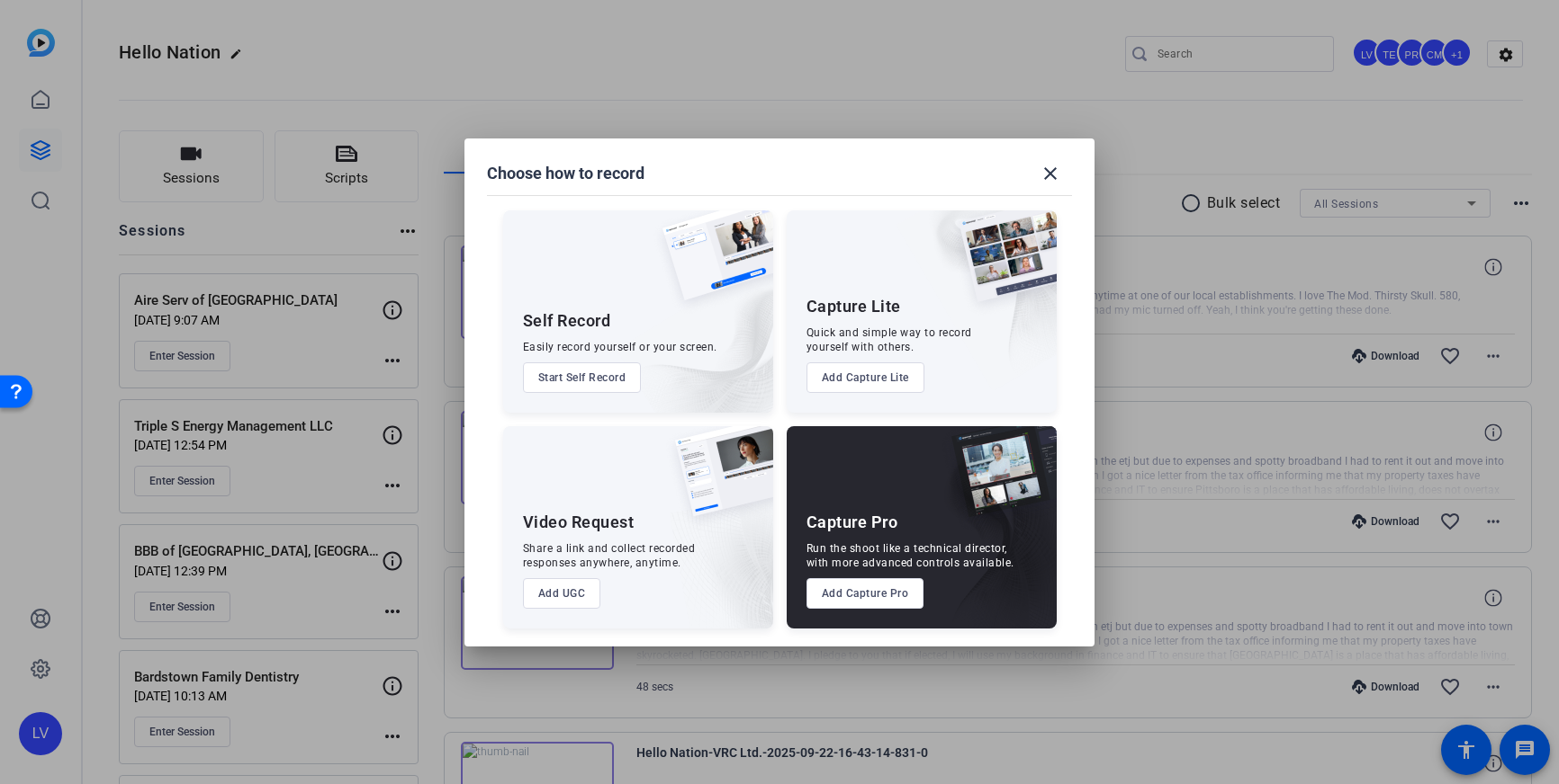
click at [845, 611] on div "Capture Pro Run the shoot like a technical director, with more advanced control…" at bounding box center [921, 527] width 270 height 202
click at [849, 597] on button "Add Capture Pro" at bounding box center [865, 593] width 118 height 31
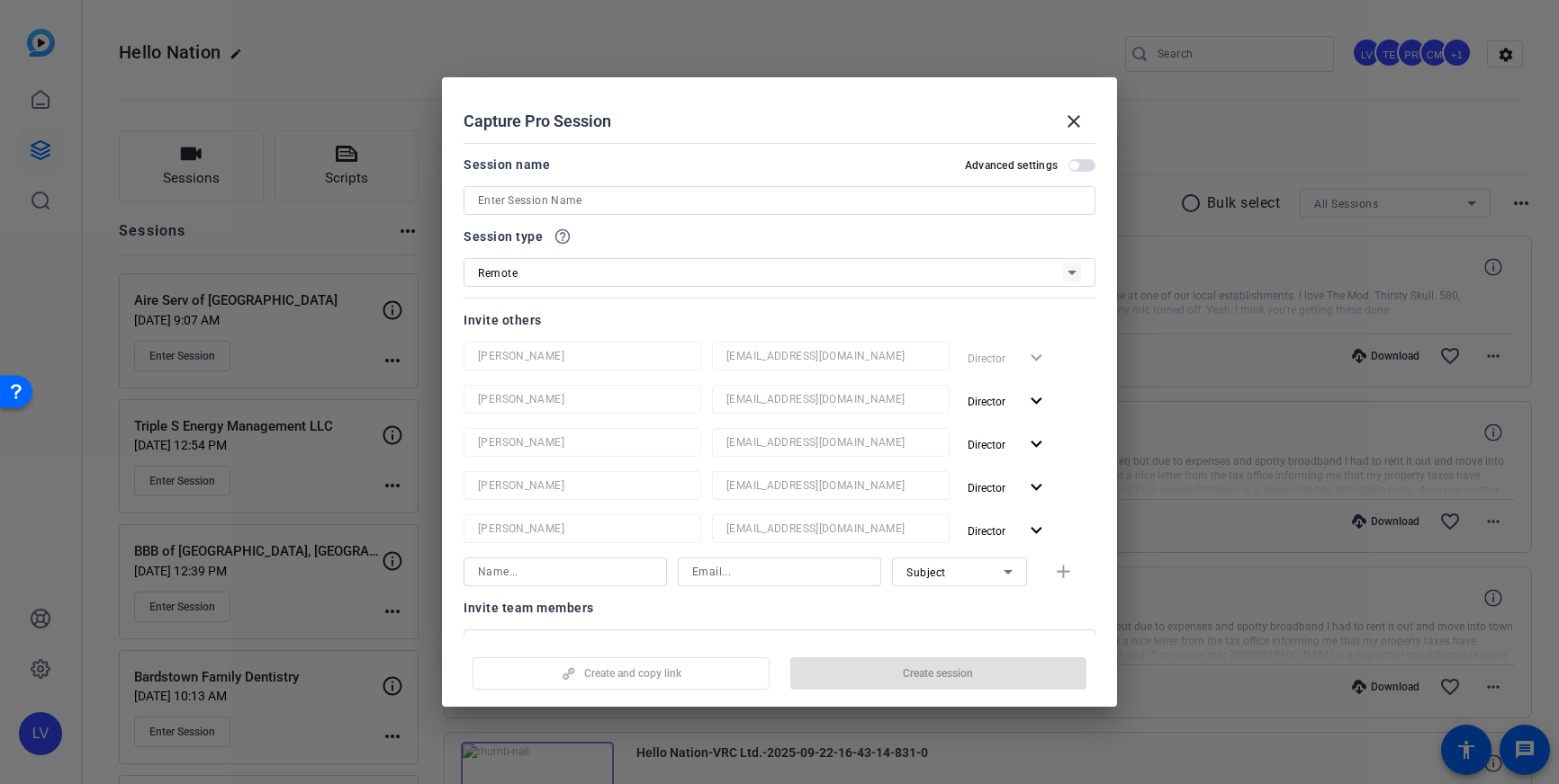
click at [650, 196] on input at bounding box center [779, 200] width 603 height 22
paste input "[PERSON_NAME] Home Improvement Company"
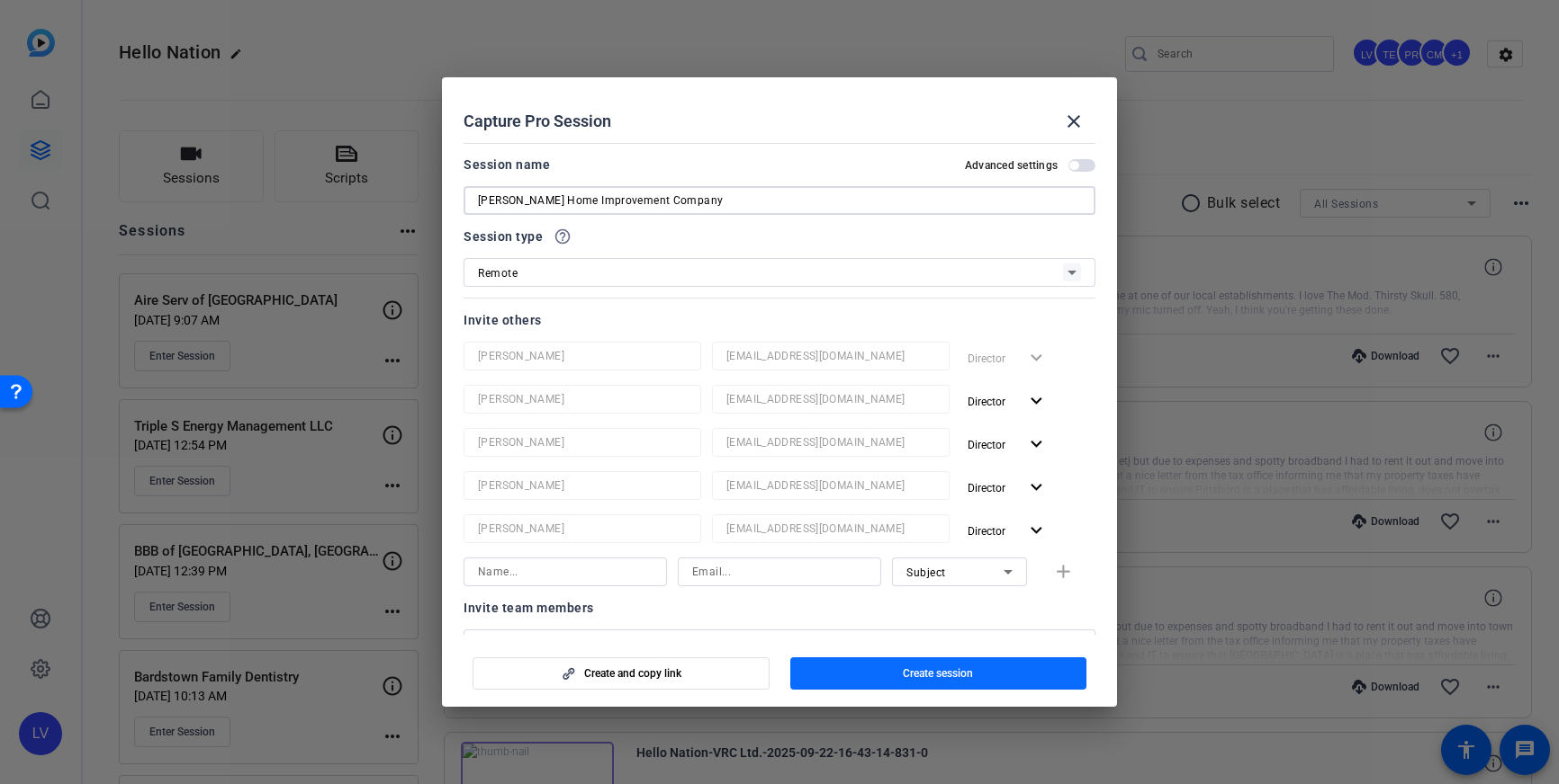
type input "[PERSON_NAME] Home Improvement Company"
click at [913, 671] on span "Create session" at bounding box center [937, 673] width 70 height 14
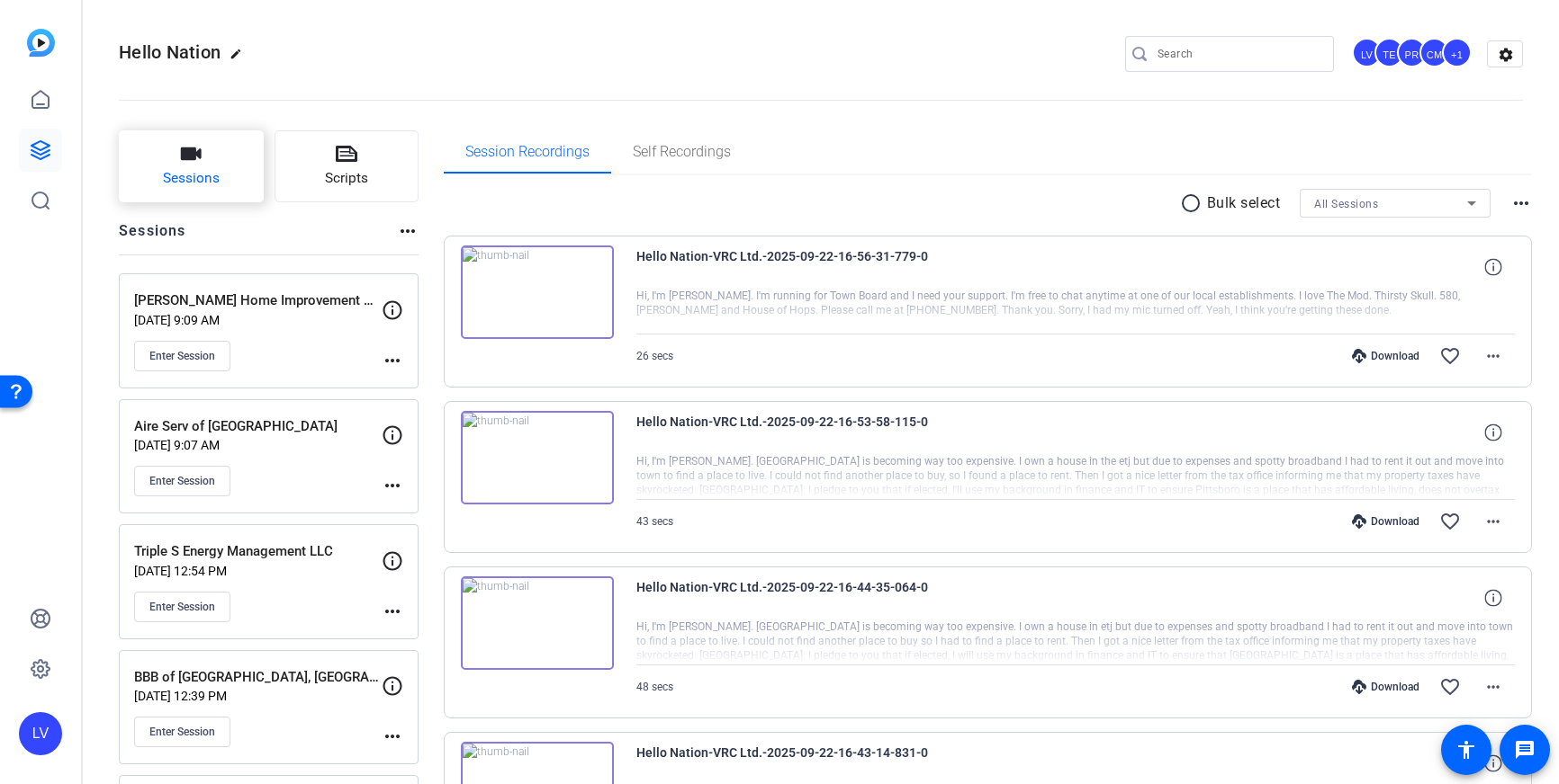
click at [178, 177] on span "Sessions" at bounding box center [191, 179] width 57 height 21
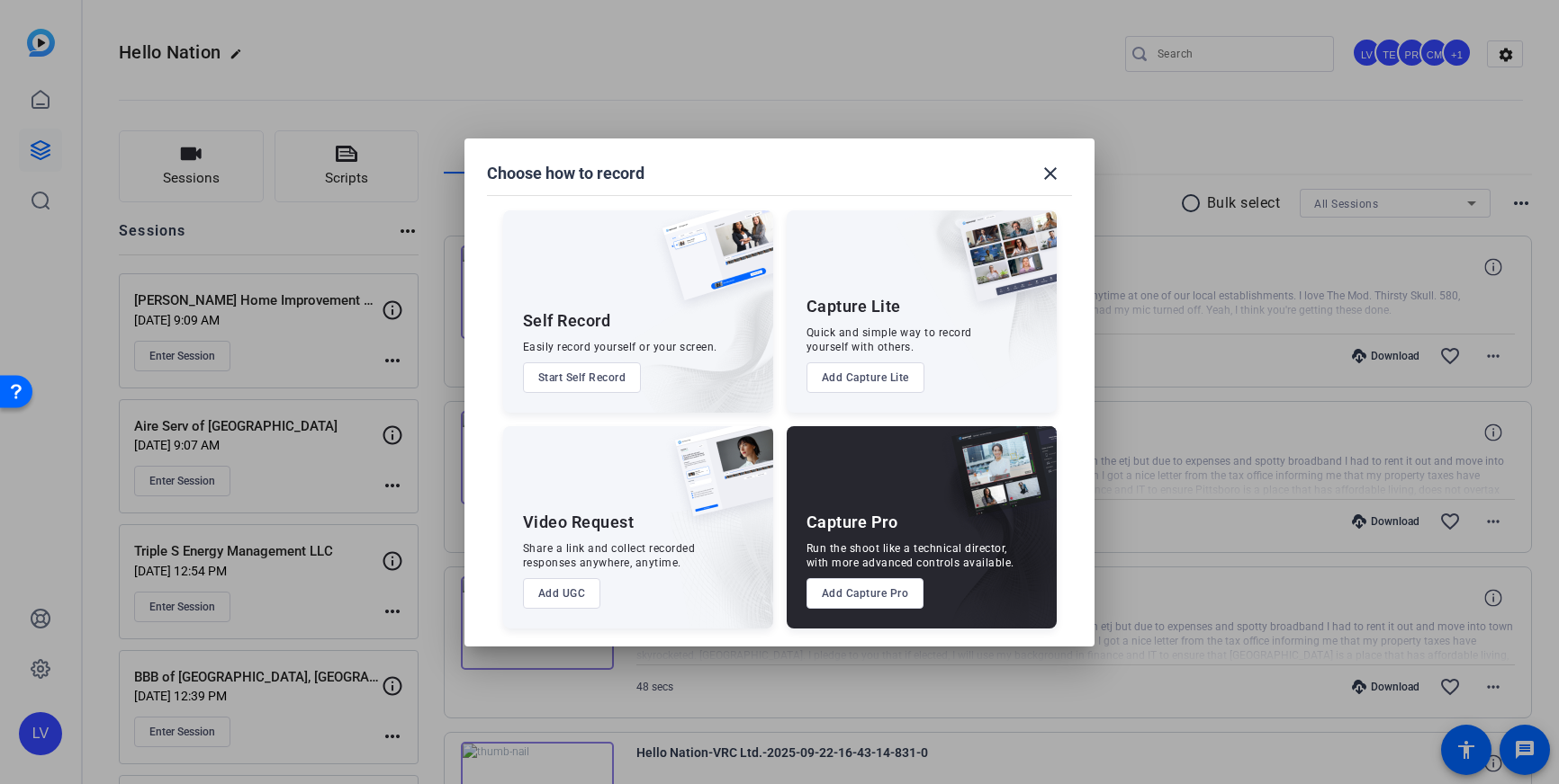
click at [829, 588] on button "Add Capture Pro" at bounding box center [865, 593] width 118 height 31
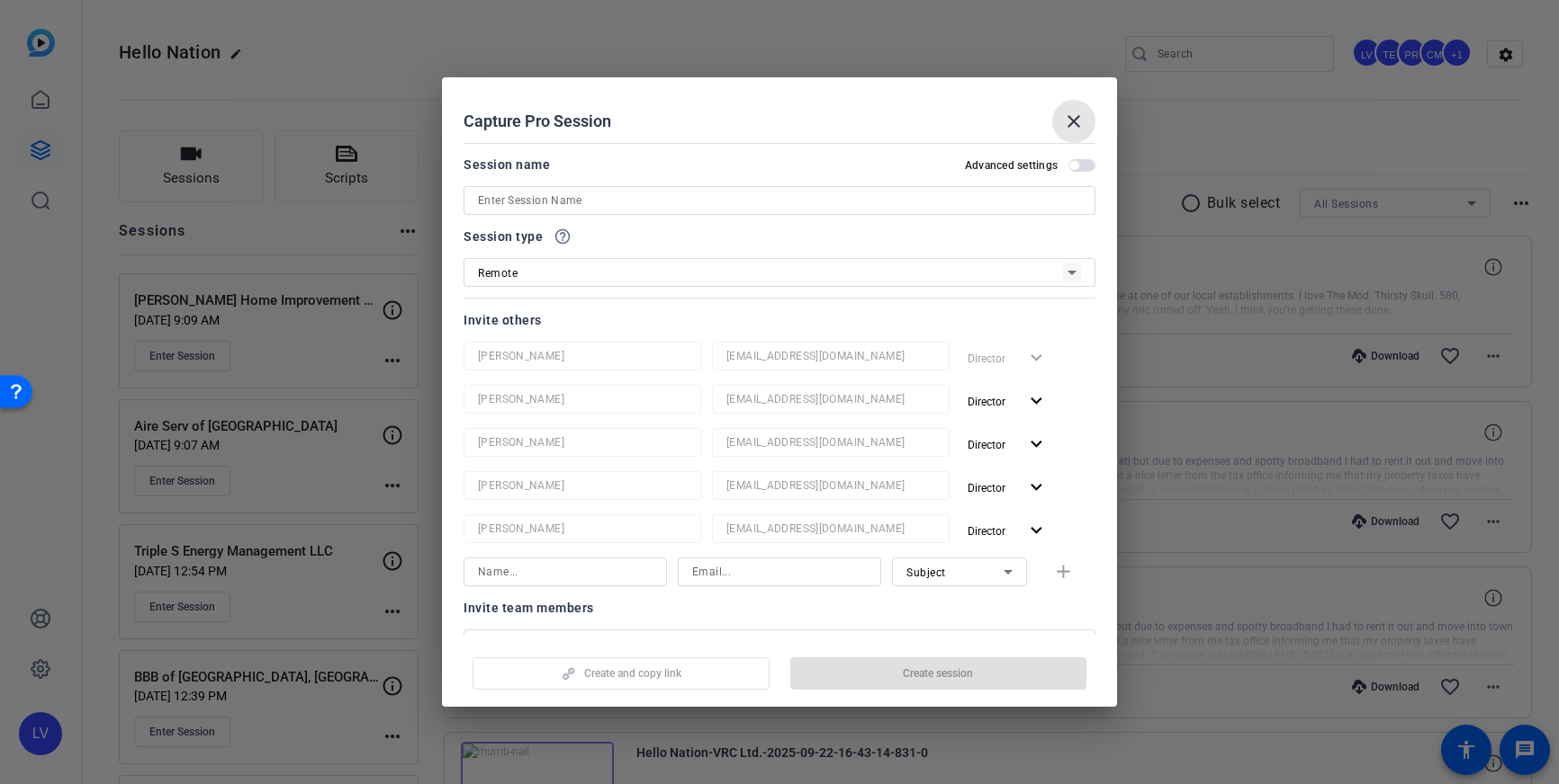
drag, startPoint x: 1068, startPoint y: 127, endPoint x: 681, endPoint y: 16, distance: 402.6
click at [1068, 127] on mat-icon "close" at bounding box center [1073, 121] width 22 height 22
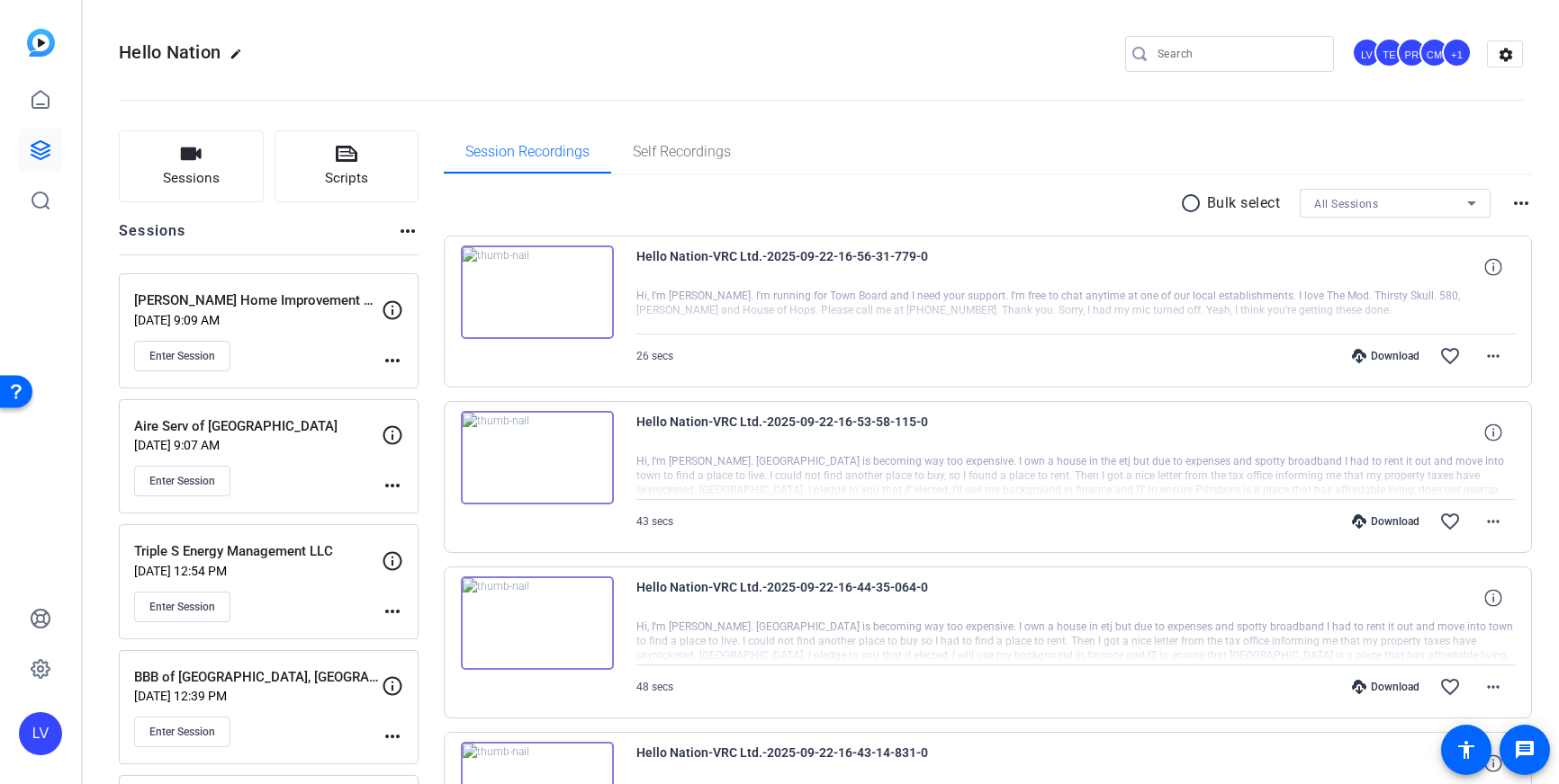
click at [391, 361] on mat-icon "more_horiz" at bounding box center [392, 360] width 22 height 22
click at [430, 386] on span "Edit Session" at bounding box center [436, 386] width 81 height 22
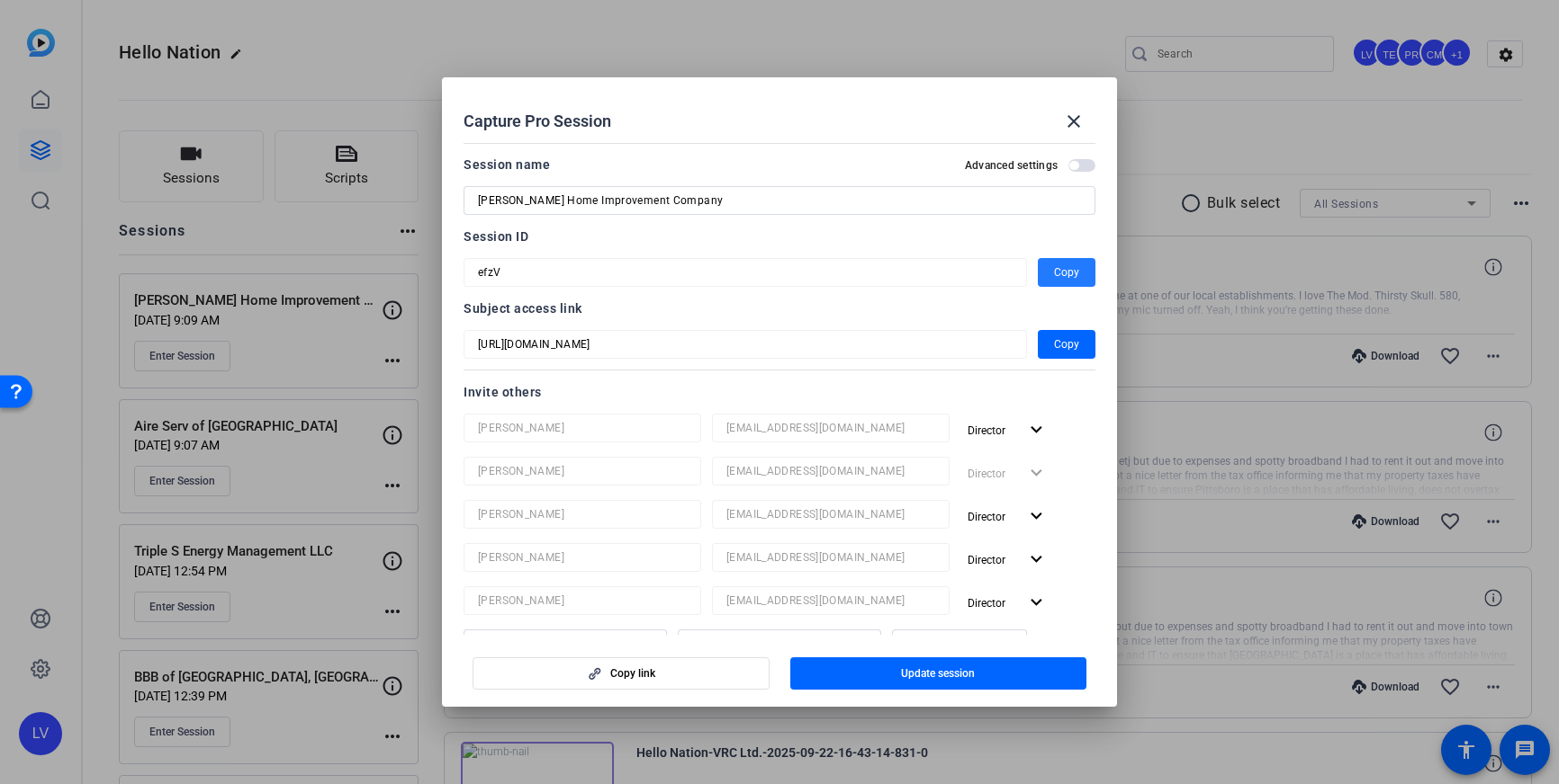
click at [1058, 275] on span "Copy" at bounding box center [1066, 272] width 25 height 22
drag, startPoint x: 1082, startPoint y: 122, endPoint x: 670, endPoint y: 274, distance: 439.1
click at [1081, 122] on mat-icon "close" at bounding box center [1073, 121] width 22 height 22
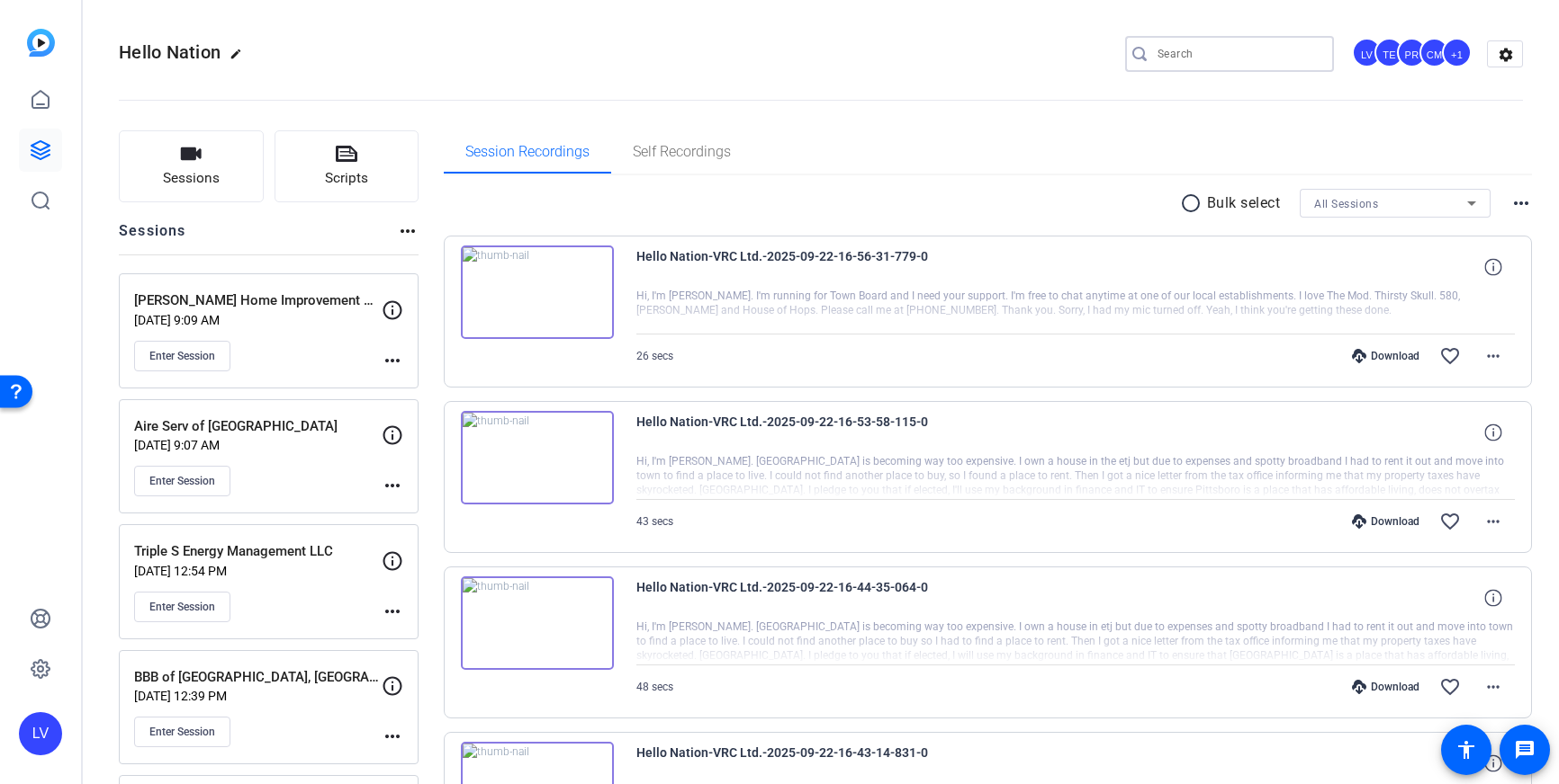
click at [1202, 46] on input "Search" at bounding box center [1238, 54] width 162 height 22
paste input "Columbia Precast Products, LLC"
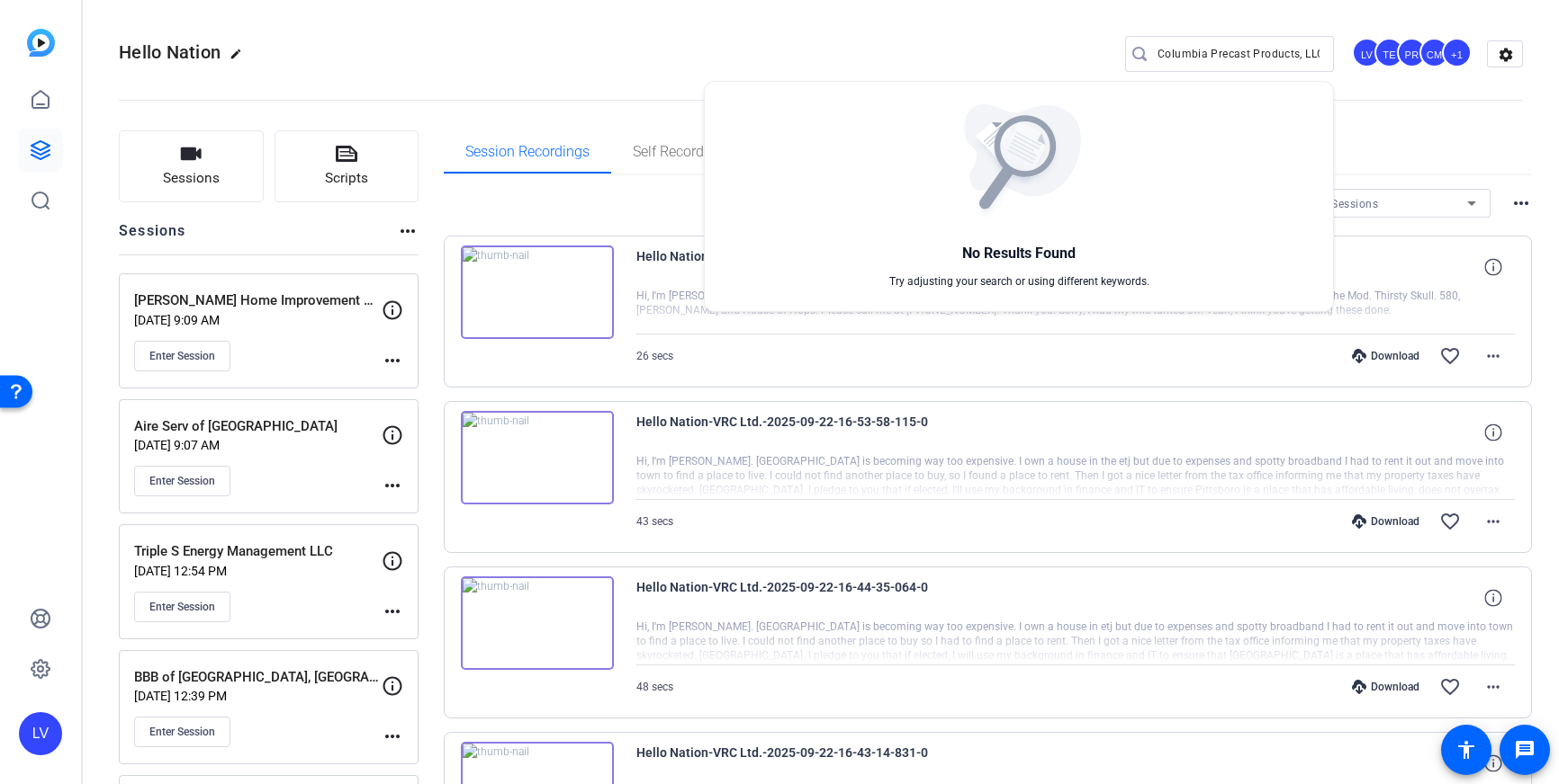
click at [1317, 55] on div at bounding box center [780, 392] width 1559 height 784
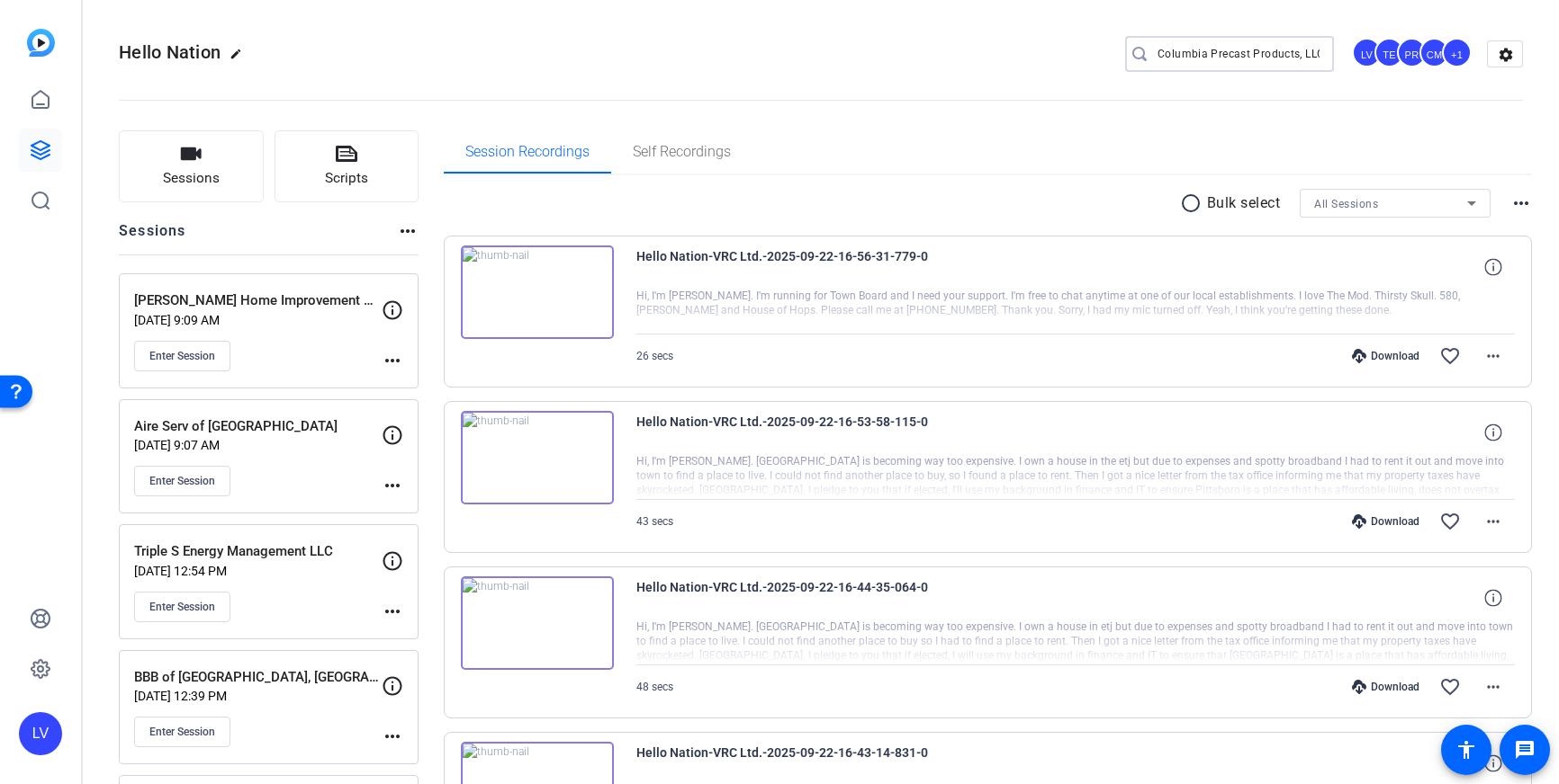
drag, startPoint x: 1317, startPoint y: 54, endPoint x: 1127, endPoint y: 52, distance: 190.0
click at [1127, 52] on div "Columbia Precast Products, LLC" at bounding box center [1222, 55] width 195 height 36
type input "L"
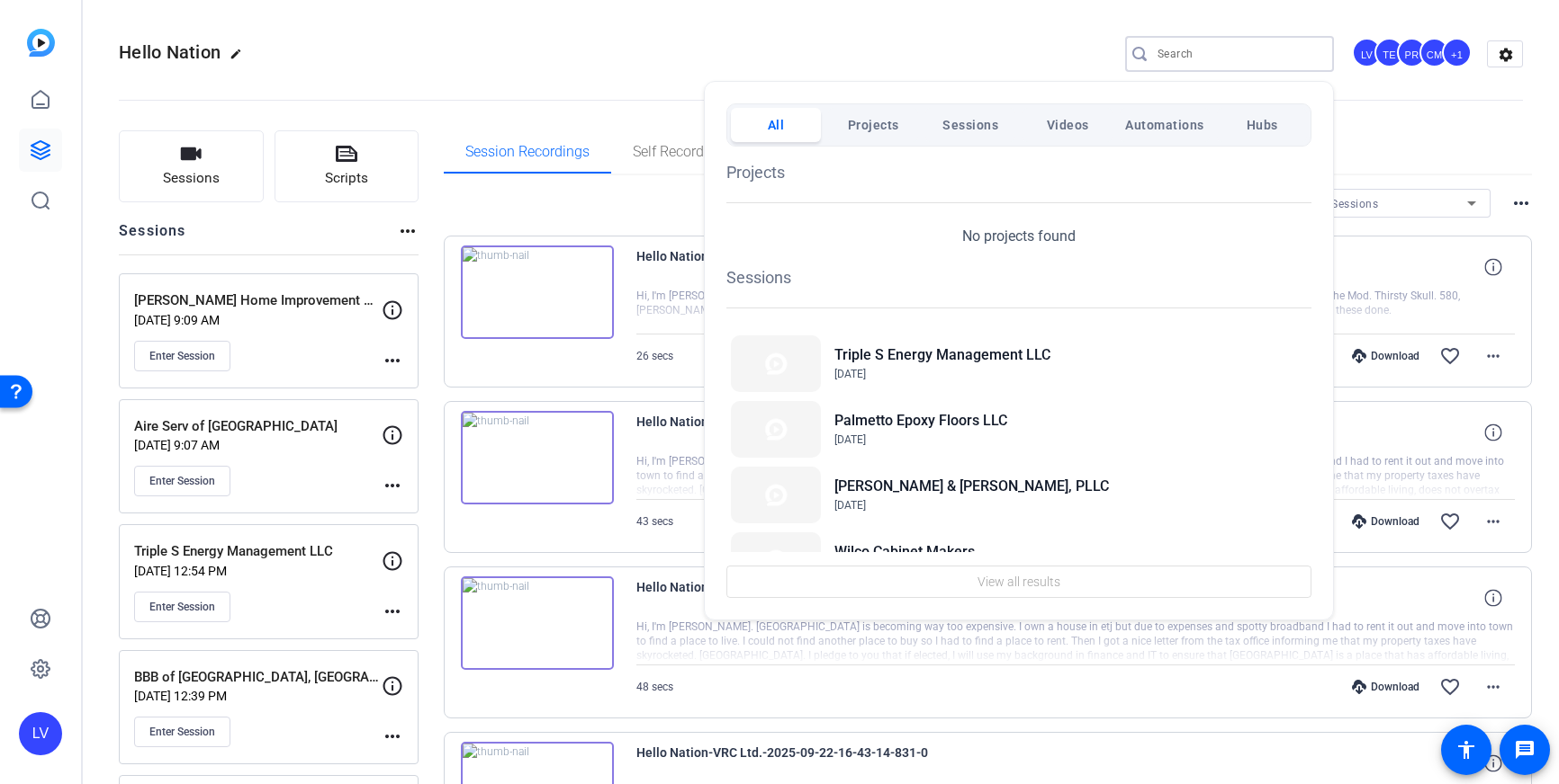
click at [658, 79] on div at bounding box center [780, 392] width 1559 height 784
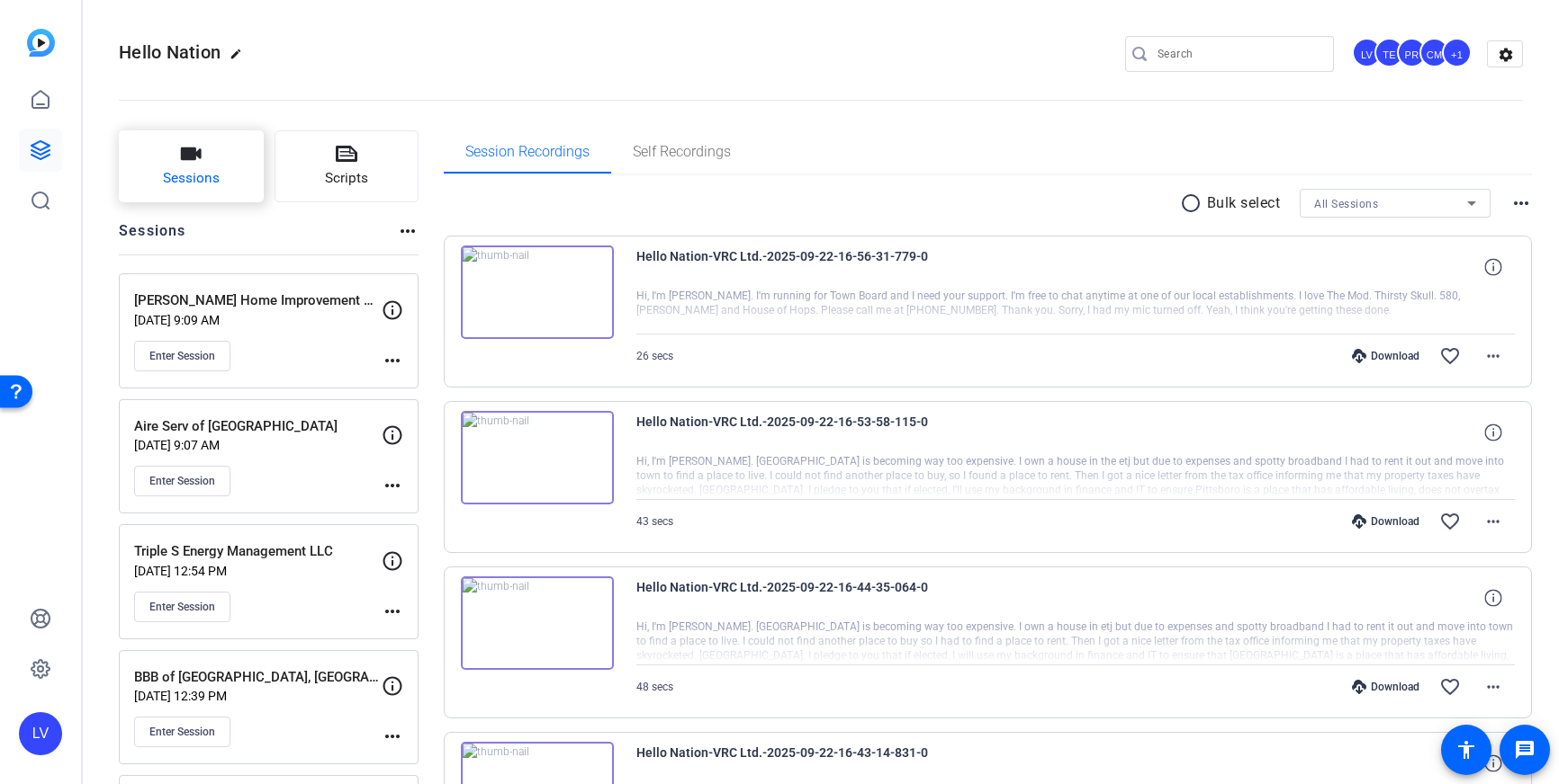
click at [204, 170] on span "Sessions" at bounding box center [191, 179] width 57 height 21
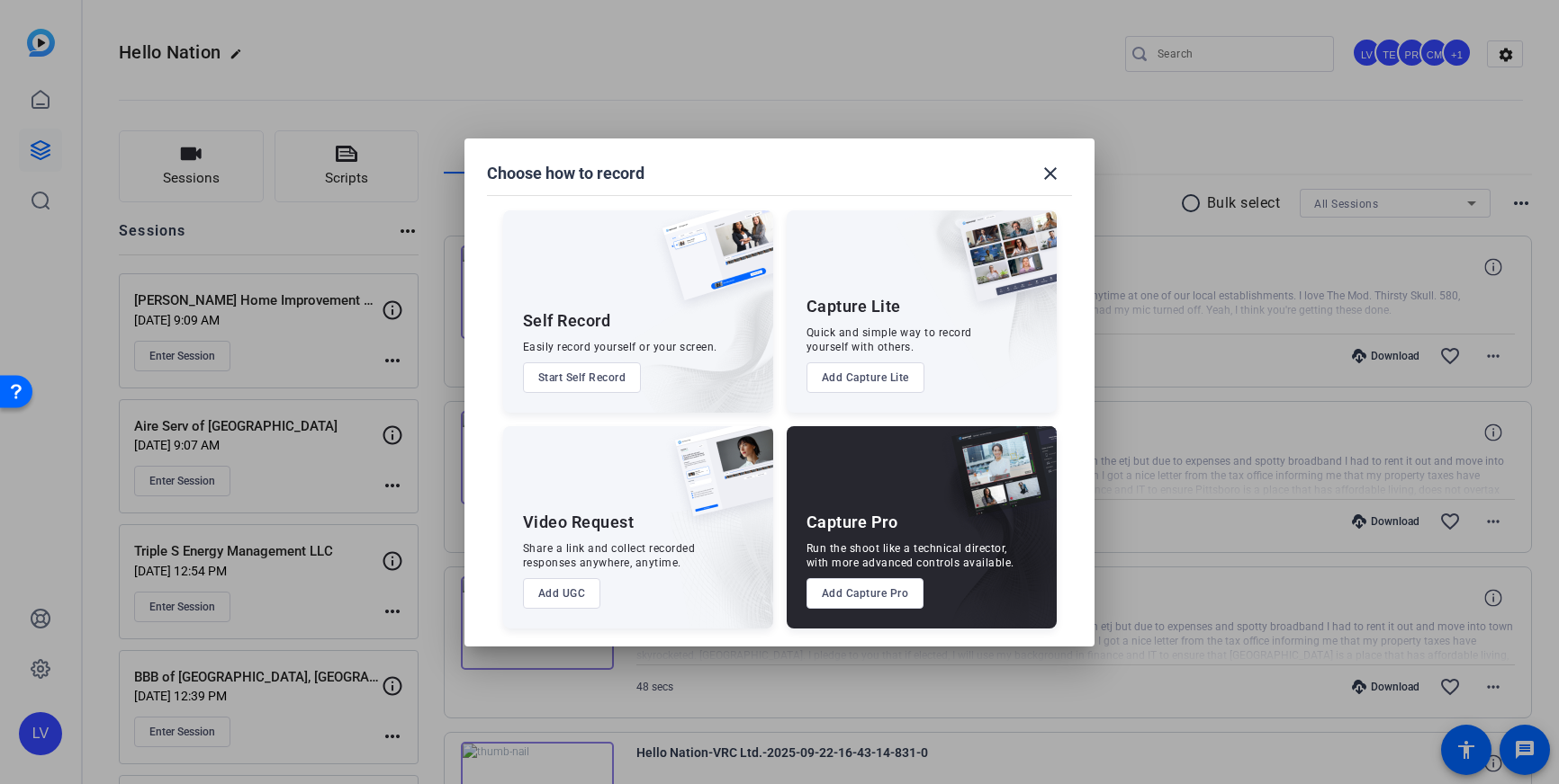
click at [825, 588] on button "Add Capture Pro" at bounding box center [865, 593] width 118 height 31
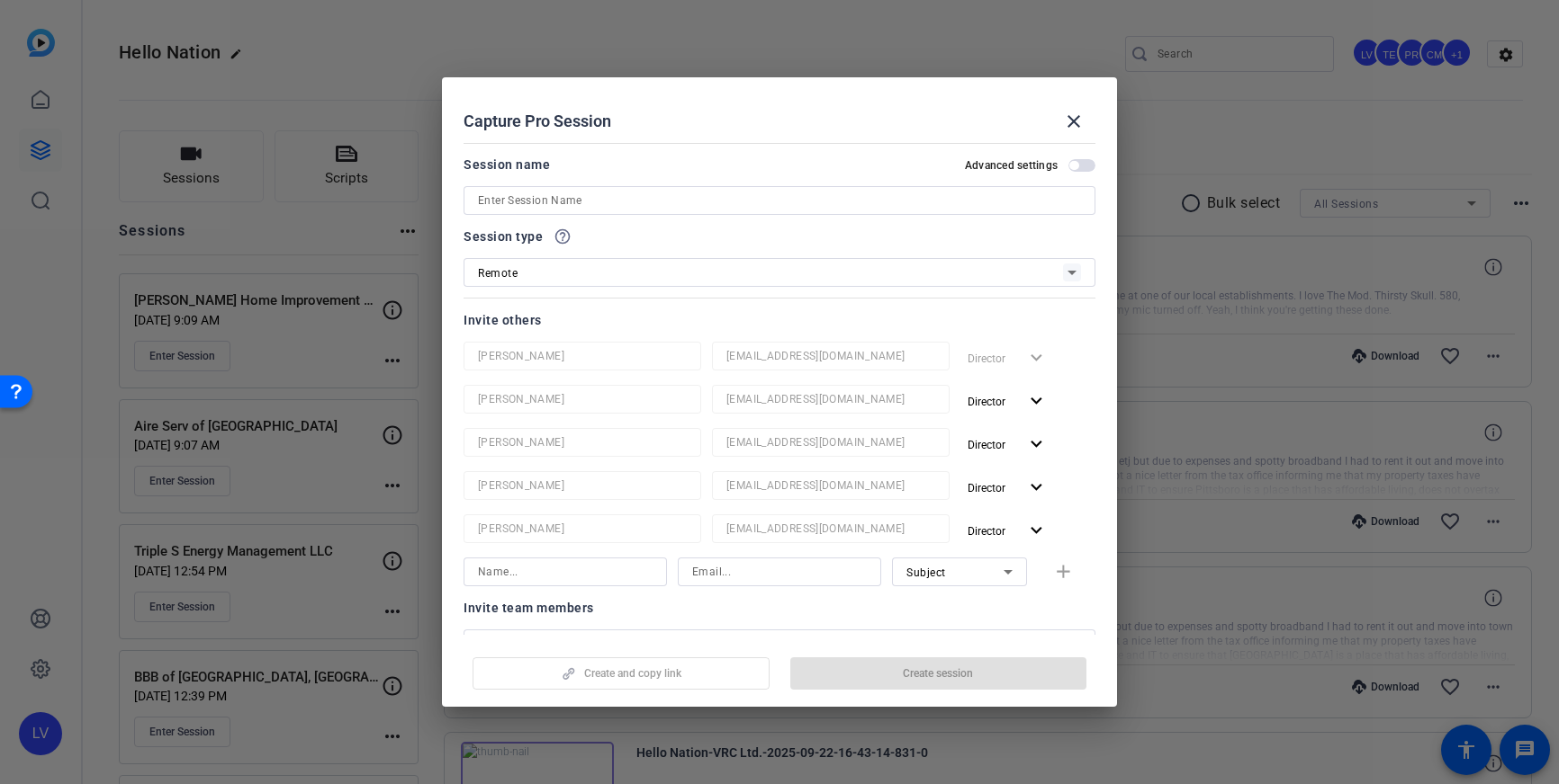
click at [726, 209] on input at bounding box center [779, 200] width 603 height 22
paste input "Columbia Precast Products, LLC"
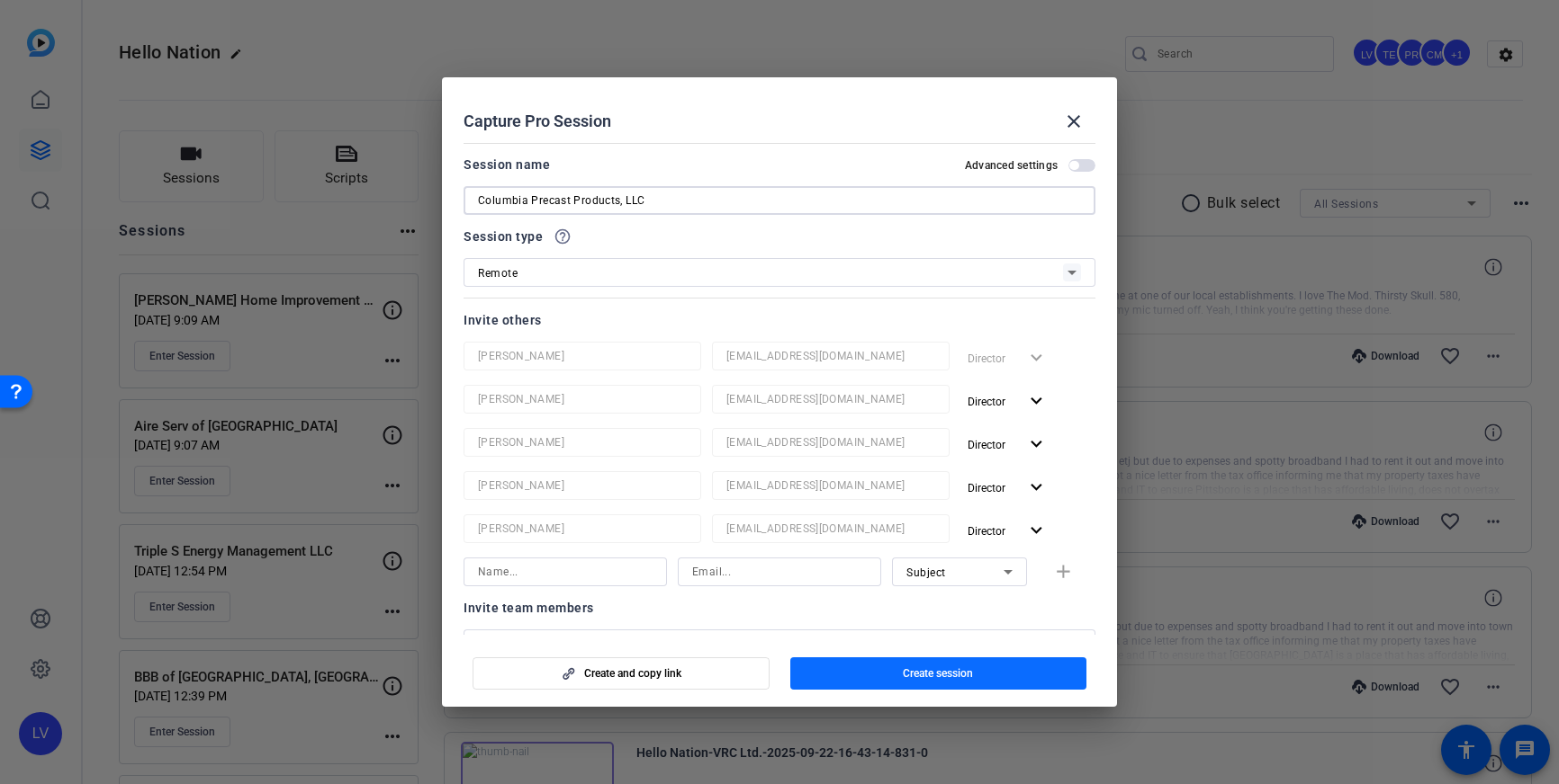
type input "Columbia Precast Products, LLC"
click at [896, 672] on span "button" at bounding box center [939, 673] width 297 height 43
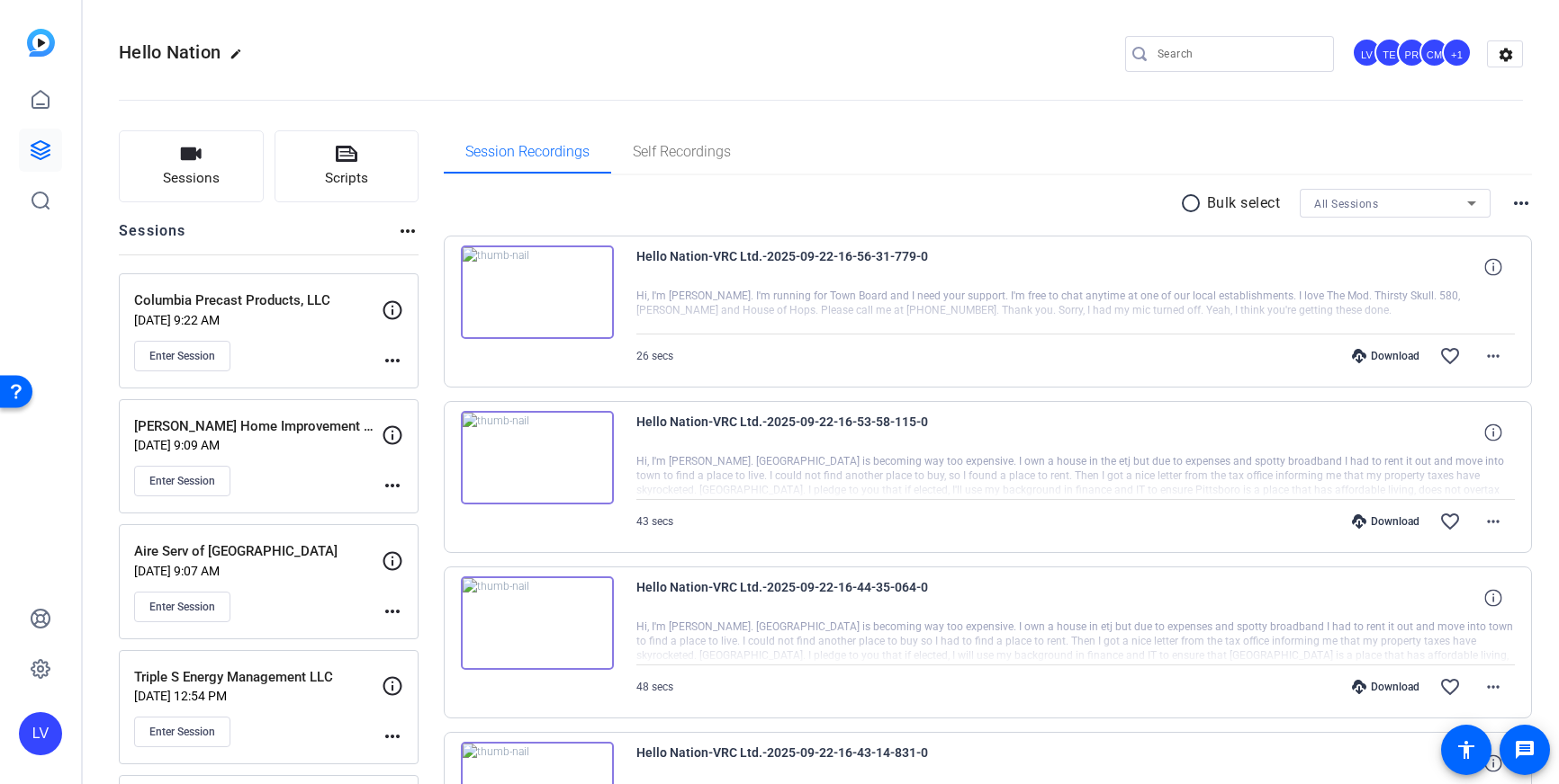
click at [389, 355] on mat-icon "more_horiz" at bounding box center [392, 360] width 22 height 22
click at [412, 378] on span "Edit Session" at bounding box center [436, 386] width 81 height 22
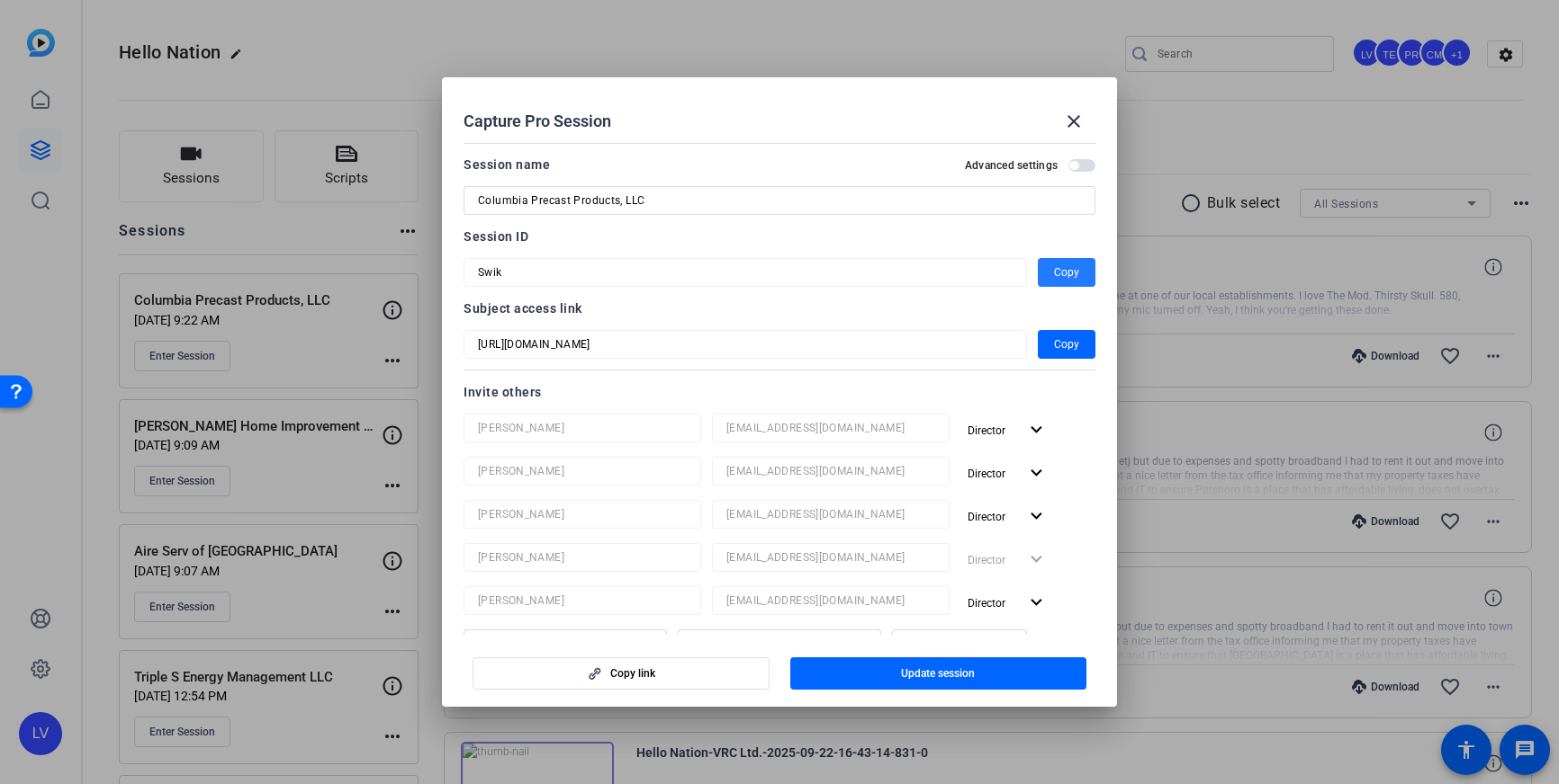
click at [1043, 275] on span "button" at bounding box center [1066, 272] width 58 height 43
click at [1061, 132] on span at bounding box center [1073, 121] width 43 height 43
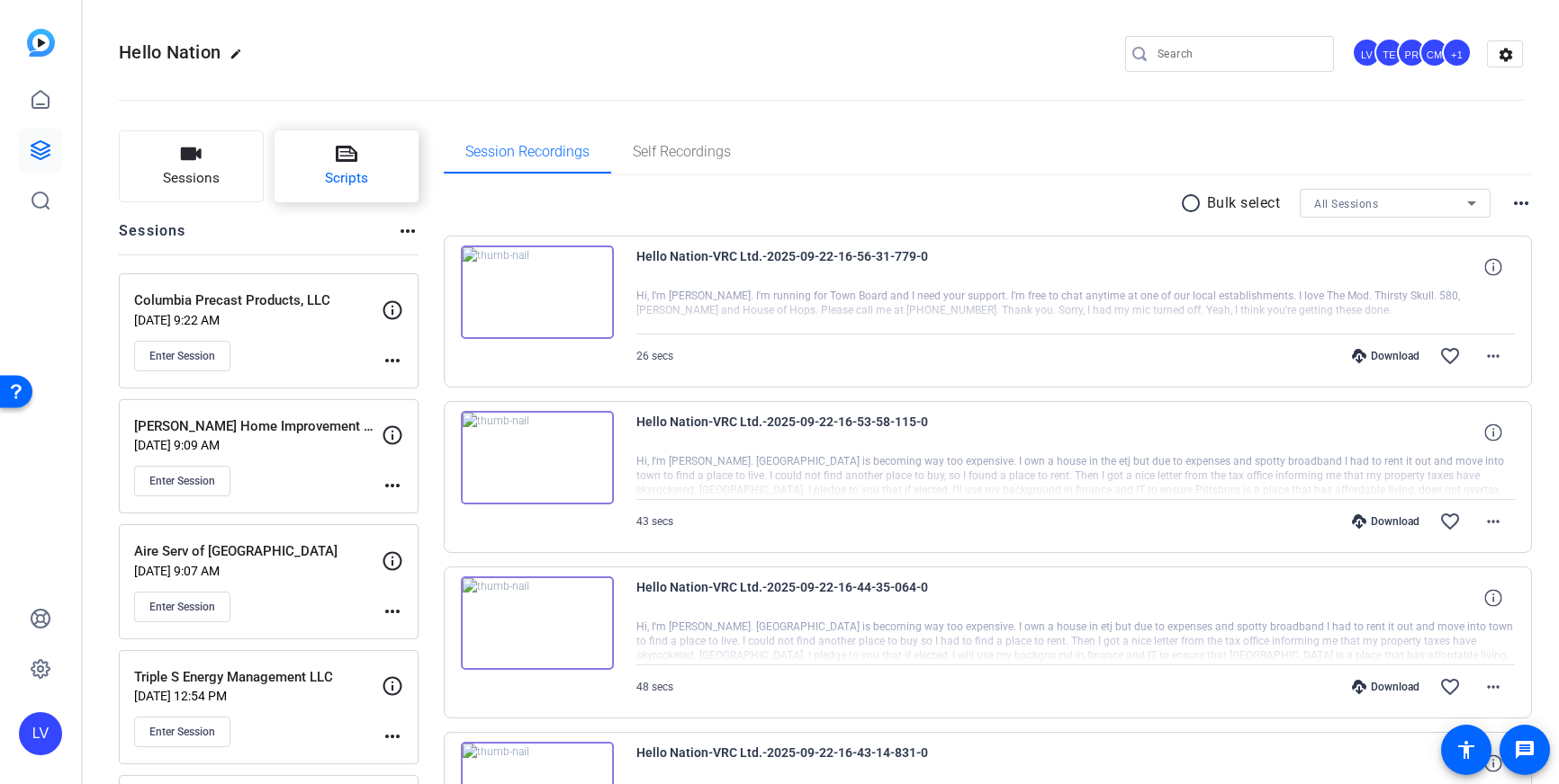
click at [305, 173] on button "Scripts" at bounding box center [346, 166] width 145 height 72
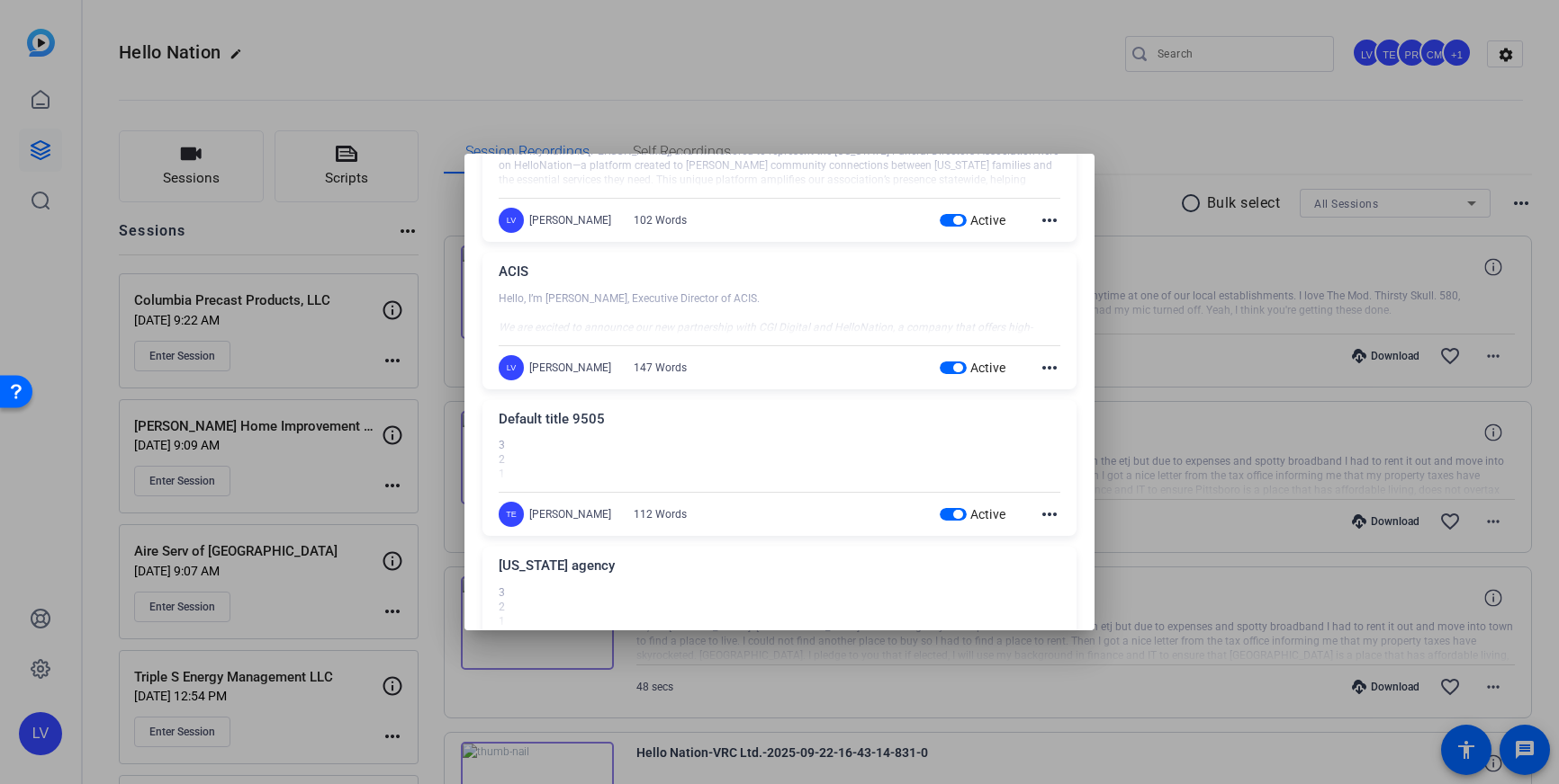
scroll to position [63662, 0]
click at [700, 474] on div at bounding box center [780, 456] width 562 height 45
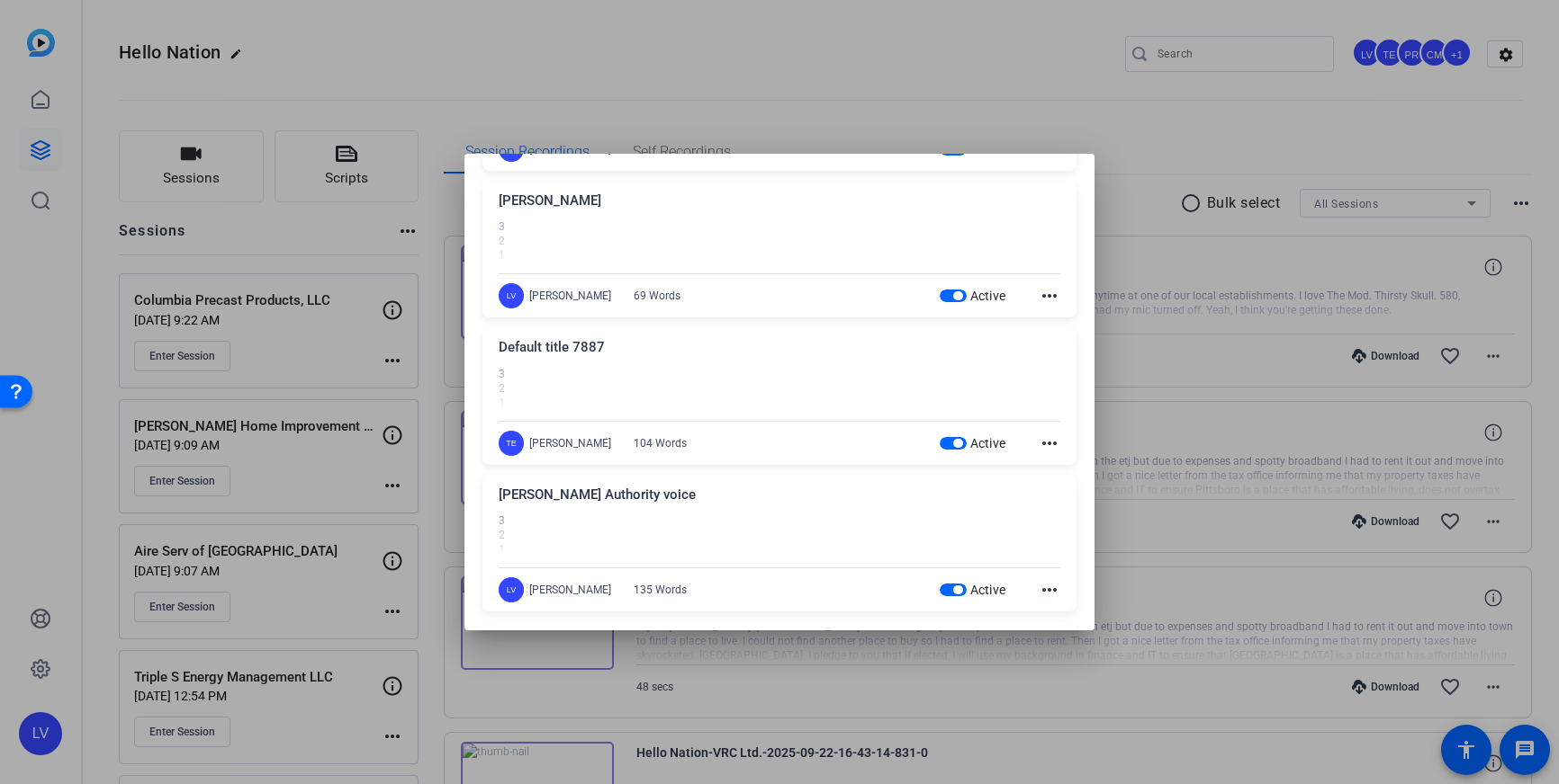
scroll to position [62680, 0]
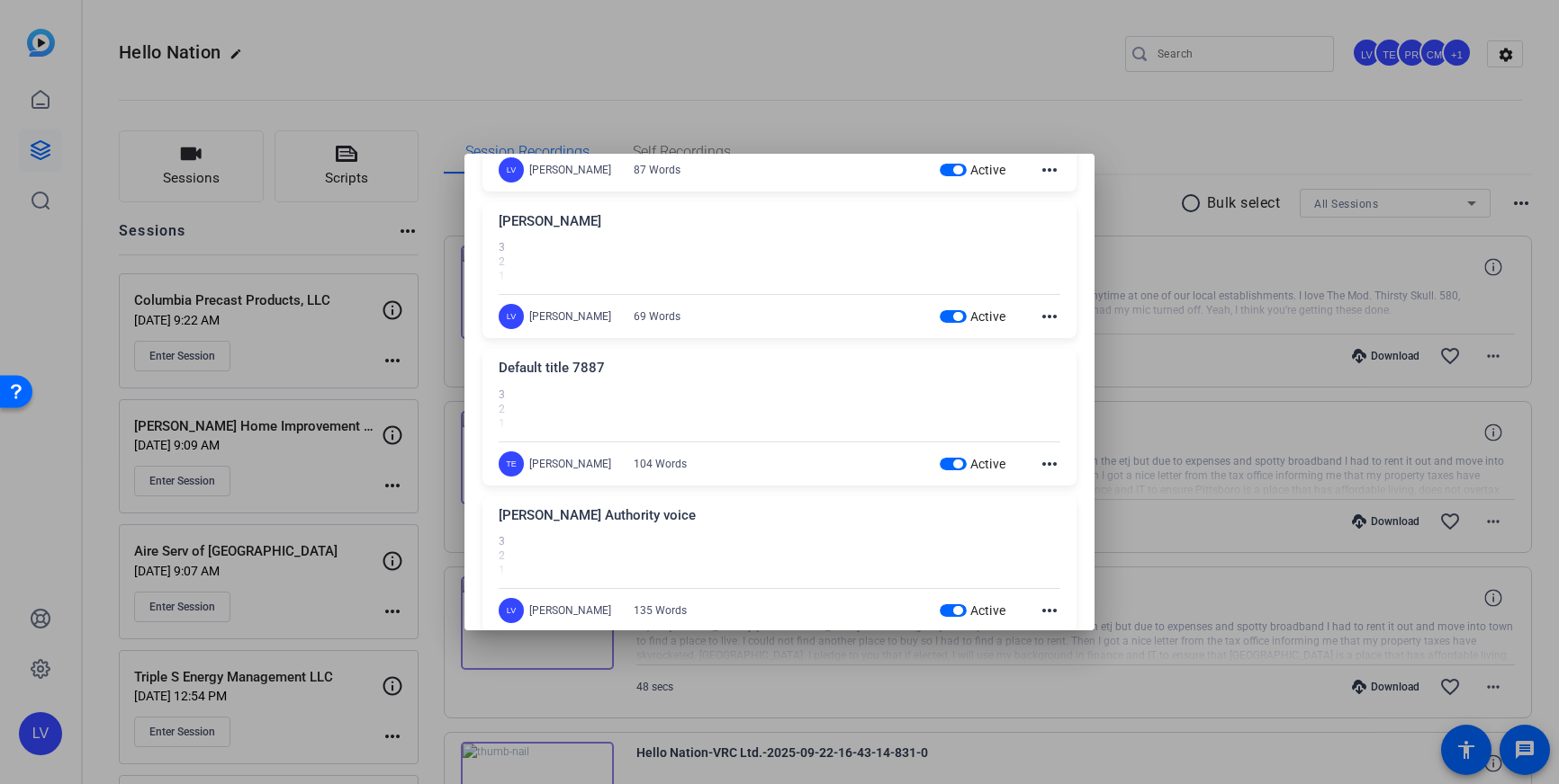
click at [701, 396] on div at bounding box center [780, 410] width 562 height 45
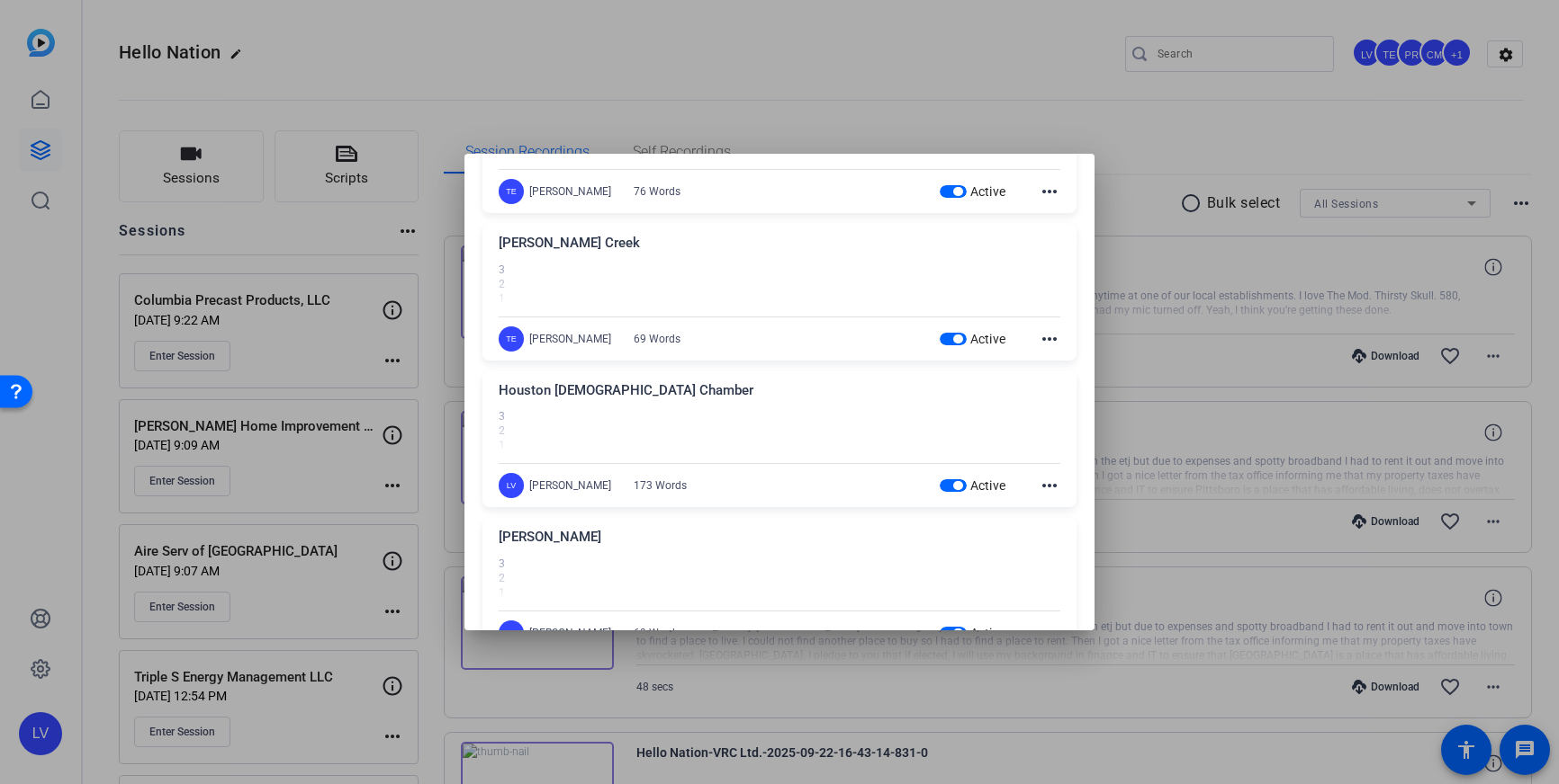
scroll to position [56335, 0]
click at [710, 66] on div at bounding box center [780, 392] width 1559 height 784
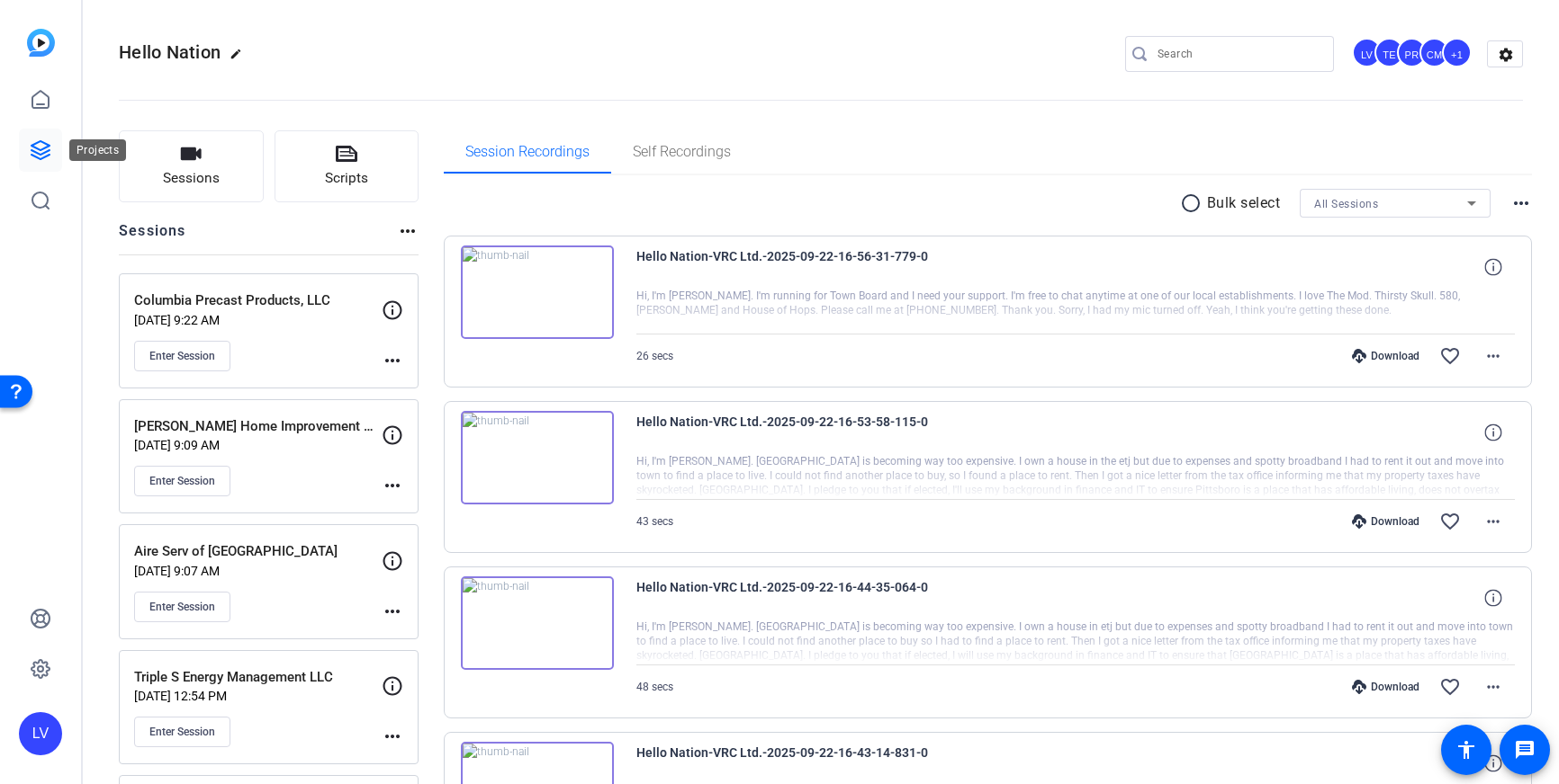
click at [35, 158] on icon at bounding box center [40, 150] width 22 height 22
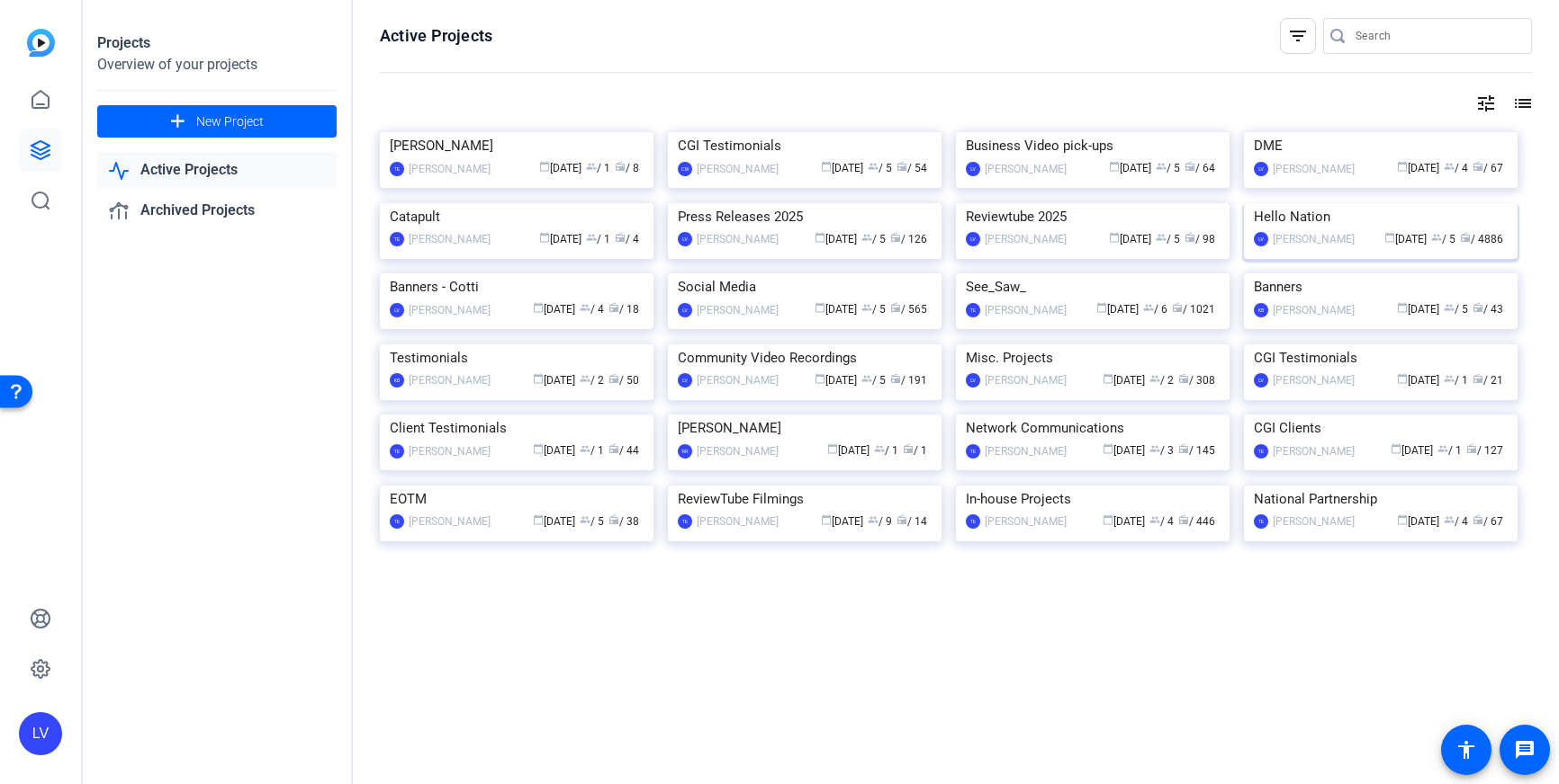
click at [1352, 203] on img at bounding box center [1380, 203] width 273 height 0
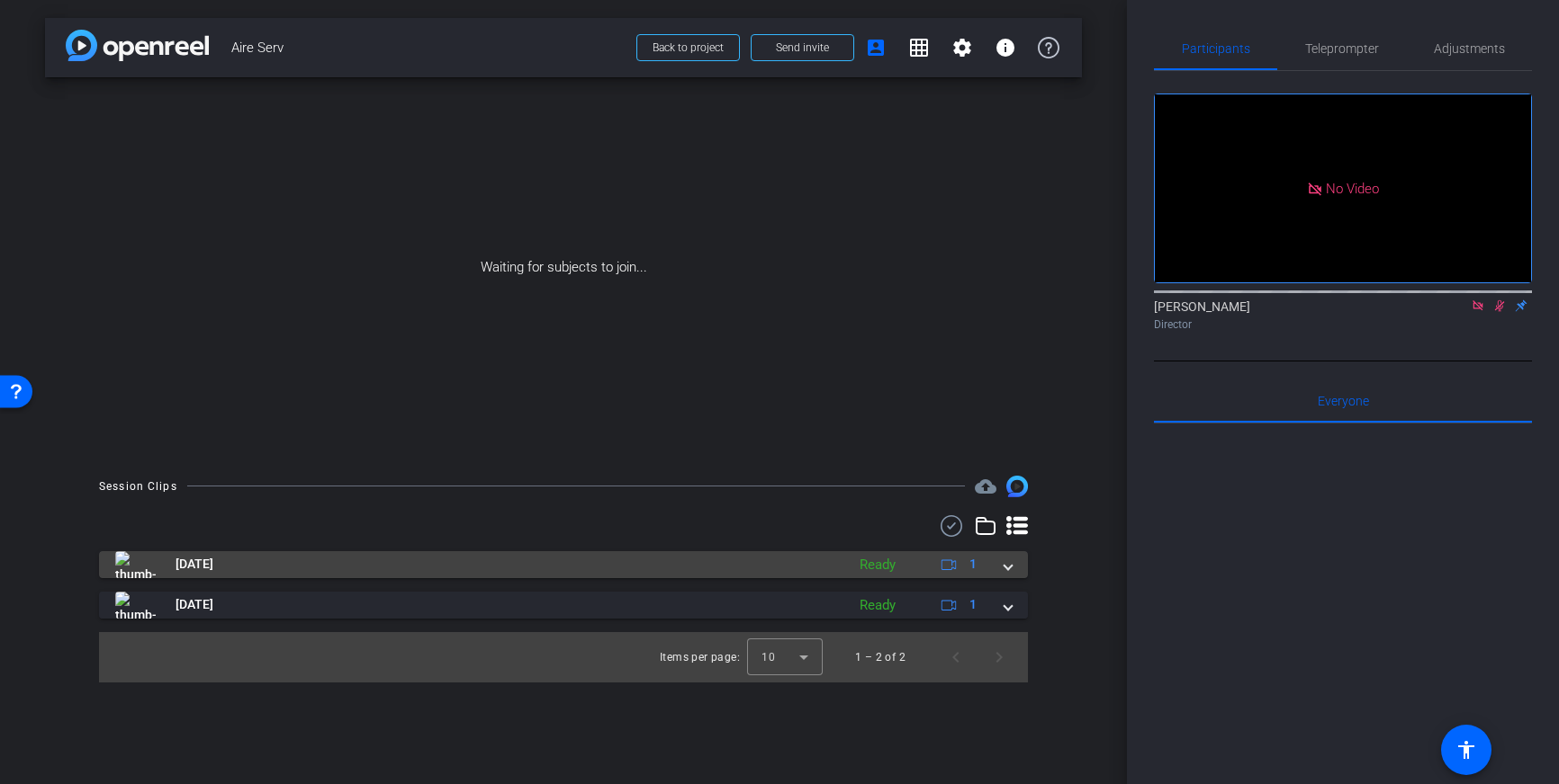
click at [176, 568] on span "[DATE]" at bounding box center [194, 565] width 37 height 19
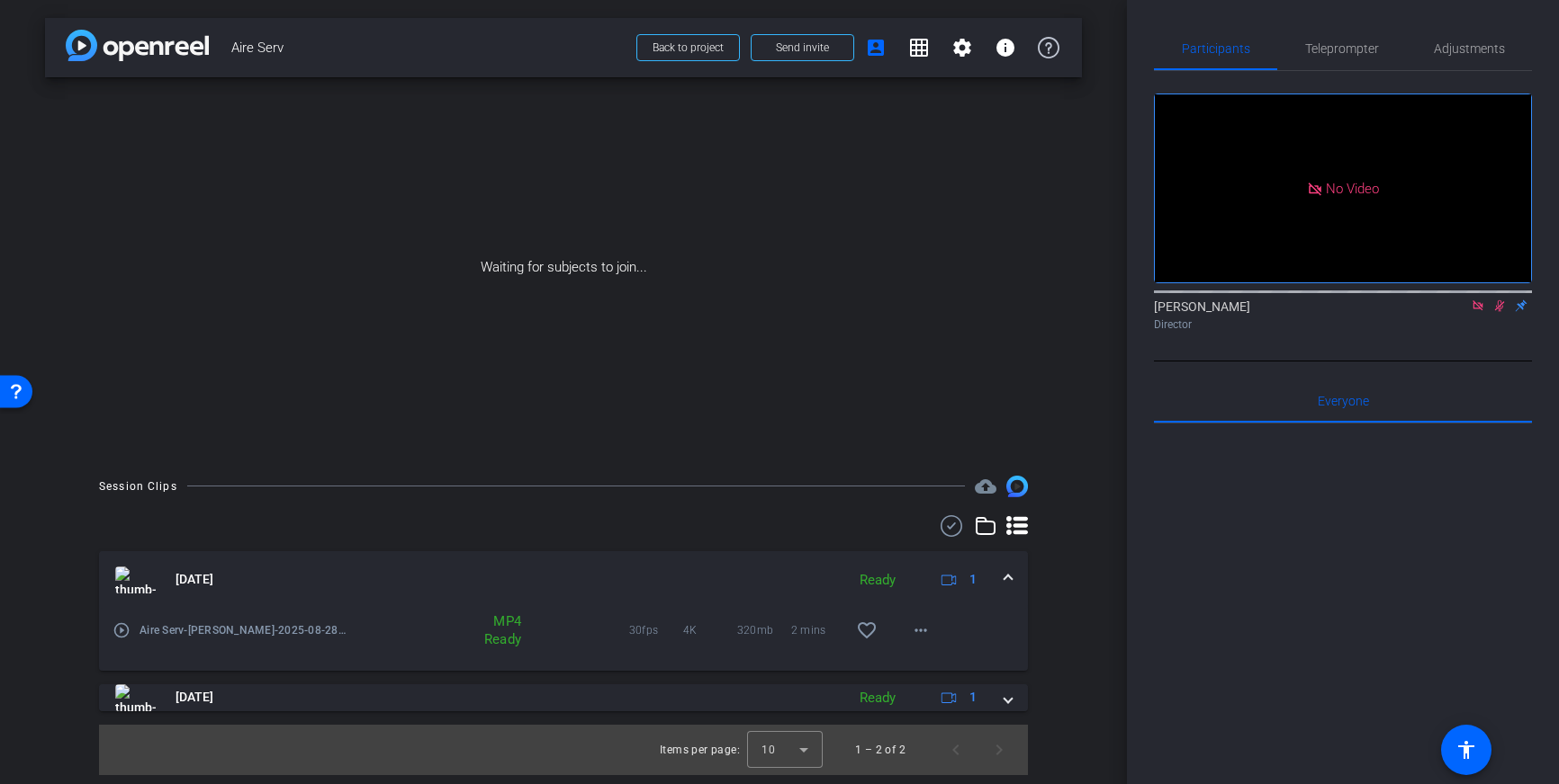
click at [125, 616] on div "play_circle_outline Aire Serv-[PERSON_NAME]-2025-08-28-15-45-31-819-0" at bounding box center [229, 630] width 235 height 43
click at [120, 632] on mat-icon "play_circle_outline" at bounding box center [121, 631] width 18 height 18
